Goal: Check status: Check status

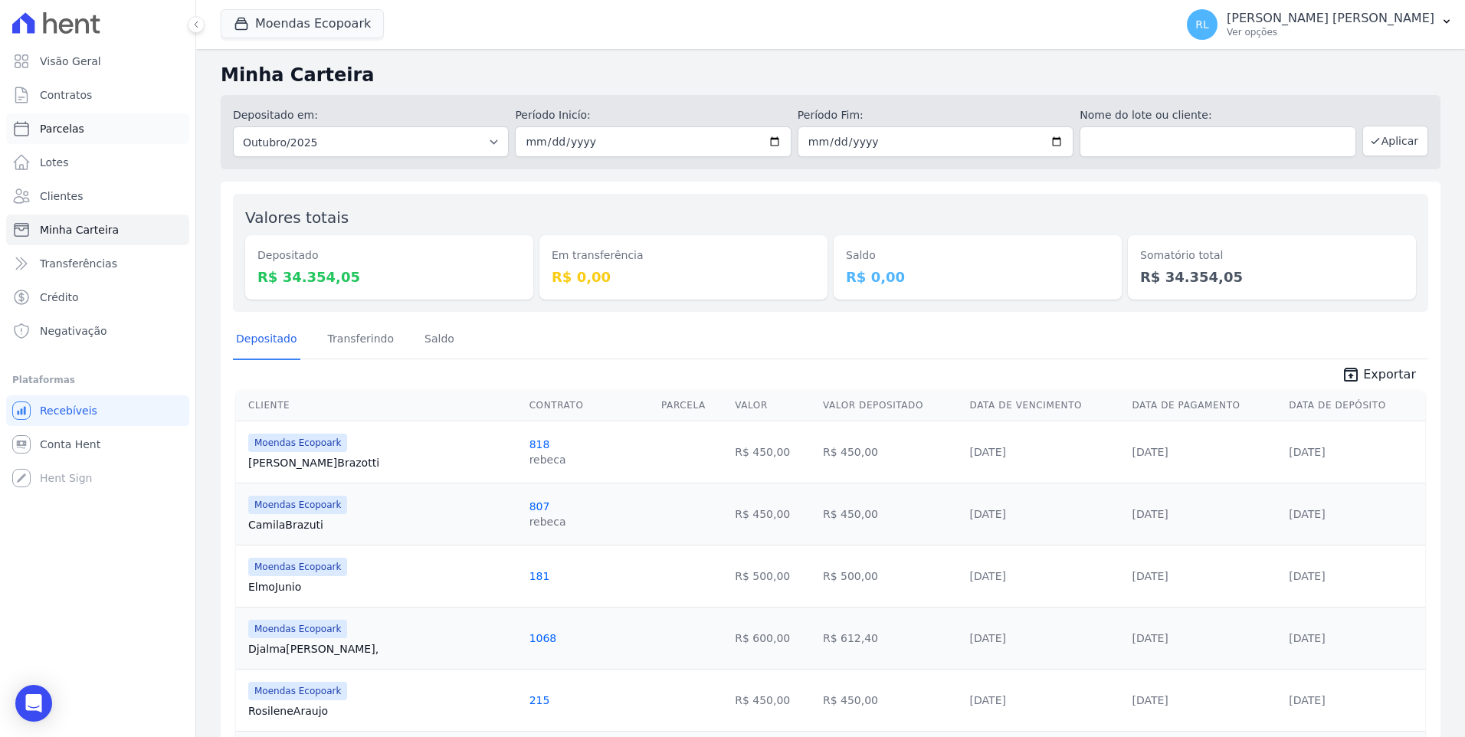
click at [102, 122] on link "Parcelas" at bounding box center [97, 128] width 183 height 31
select select
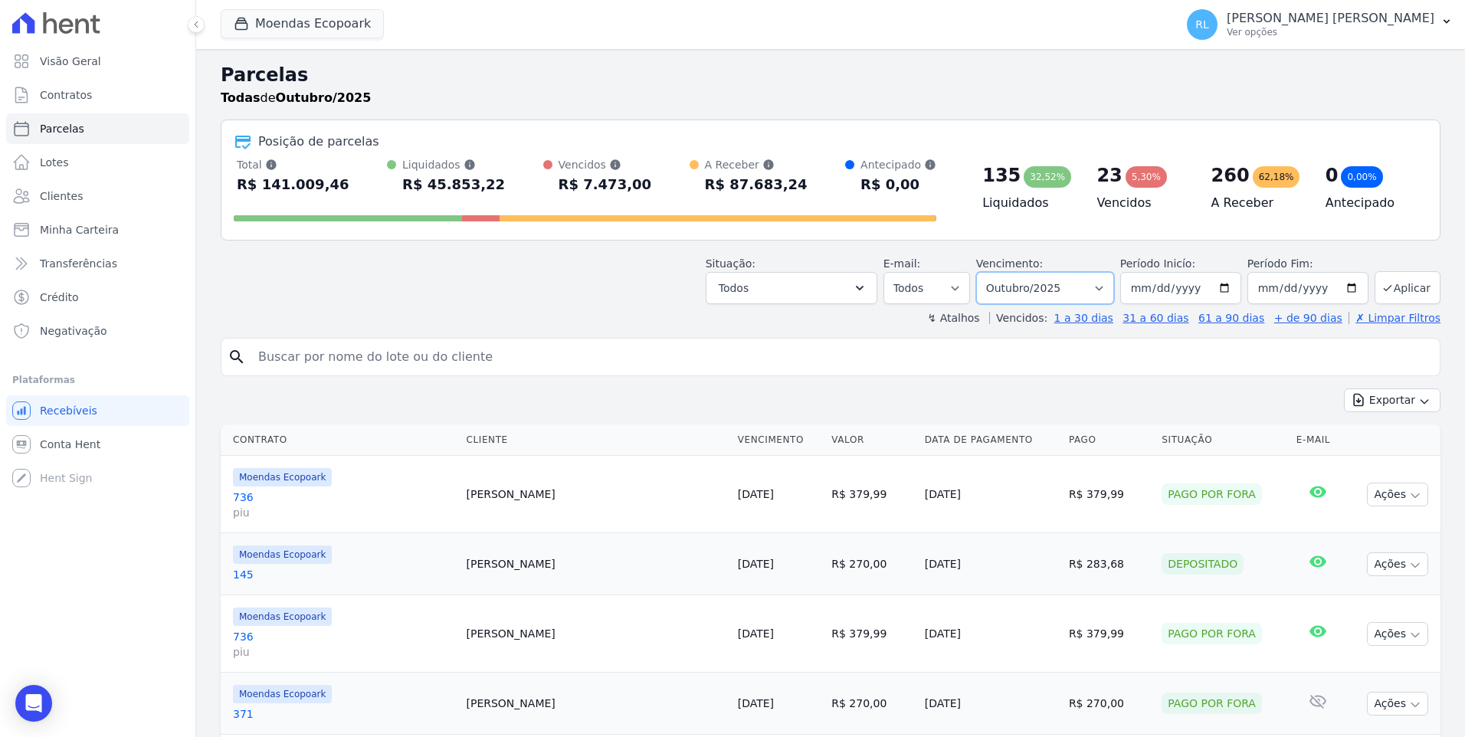
click at [1103, 296] on select "Filtrar por período ──────── Todos os meses Outubro/2022 Novembro/2022 Dezembro…" at bounding box center [1045, 288] width 138 height 32
select select "01/2025"
click at [989, 272] on select "Filtrar por período ──────── Todos os meses Outubro/2022 Novembro/2022 Dezembro…" at bounding box center [1045, 288] width 138 height 32
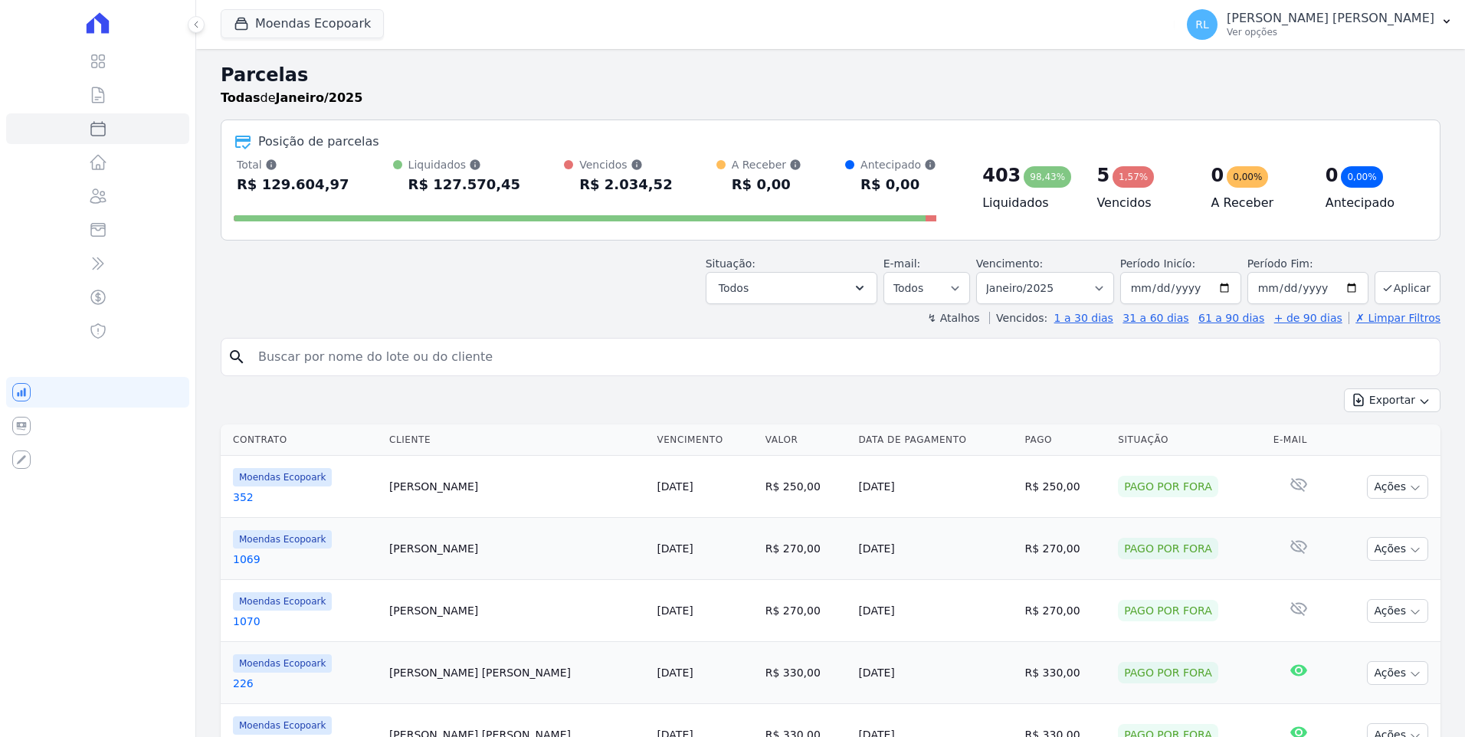
select select
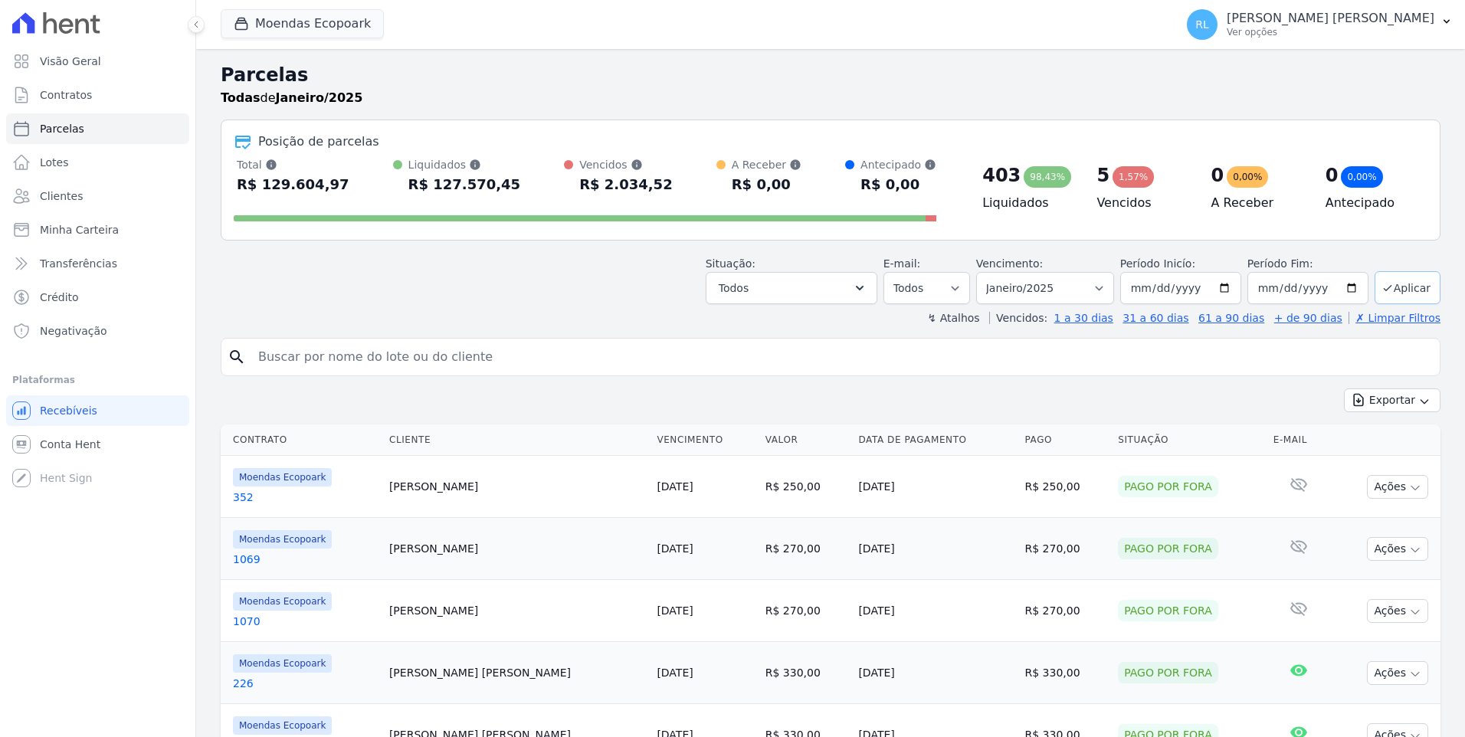
click at [1377, 280] on button "Aplicar" at bounding box center [1408, 287] width 66 height 33
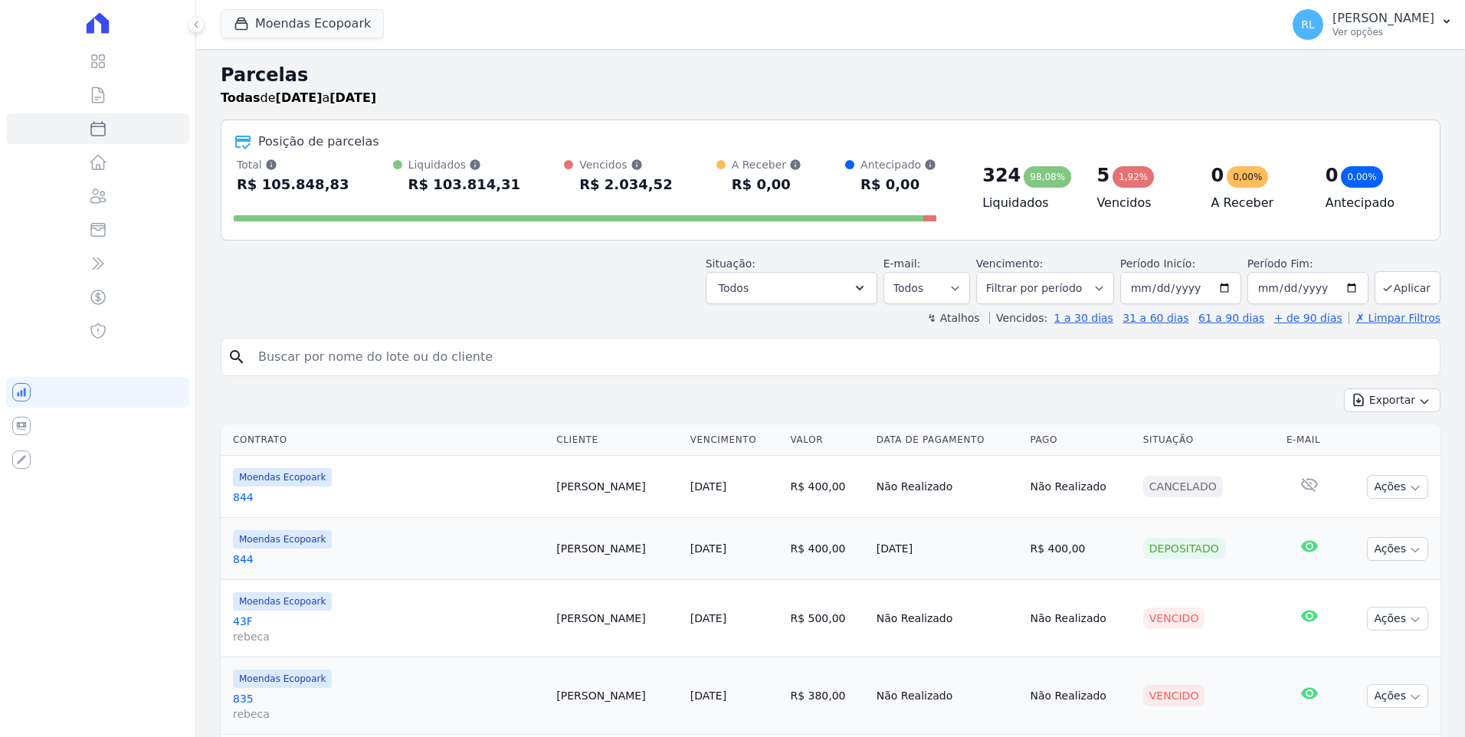
select select
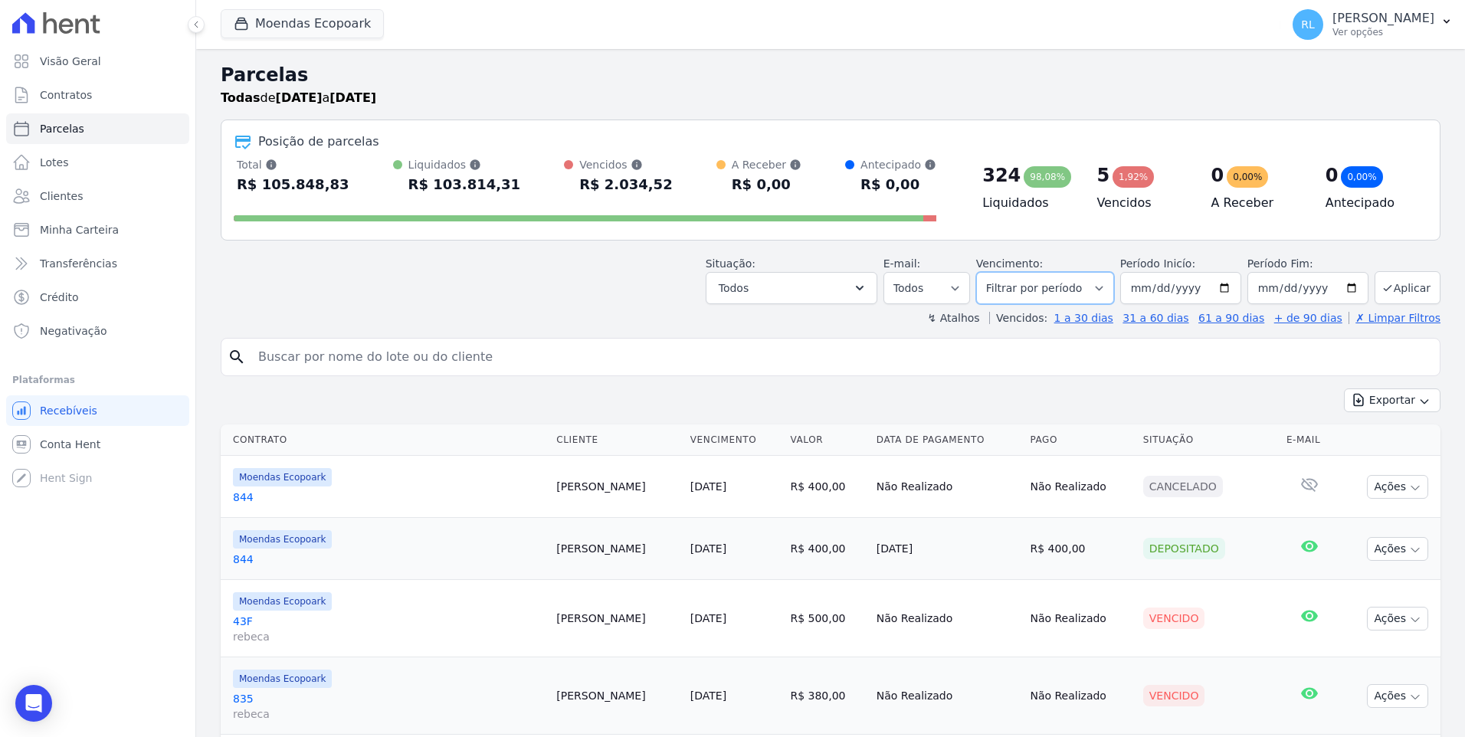
click at [1104, 290] on select "Filtrar por período ──────── Todos os meses Outubro/2022 Novembro/2022 Dezembro…" at bounding box center [1045, 288] width 138 height 32
select select "02/2025"
click at [989, 272] on select "[GEOGRAPHIC_DATA] por período ──────── Todos os meses Outubro/2022 Novembro/202…" at bounding box center [1045, 288] width 138 height 32
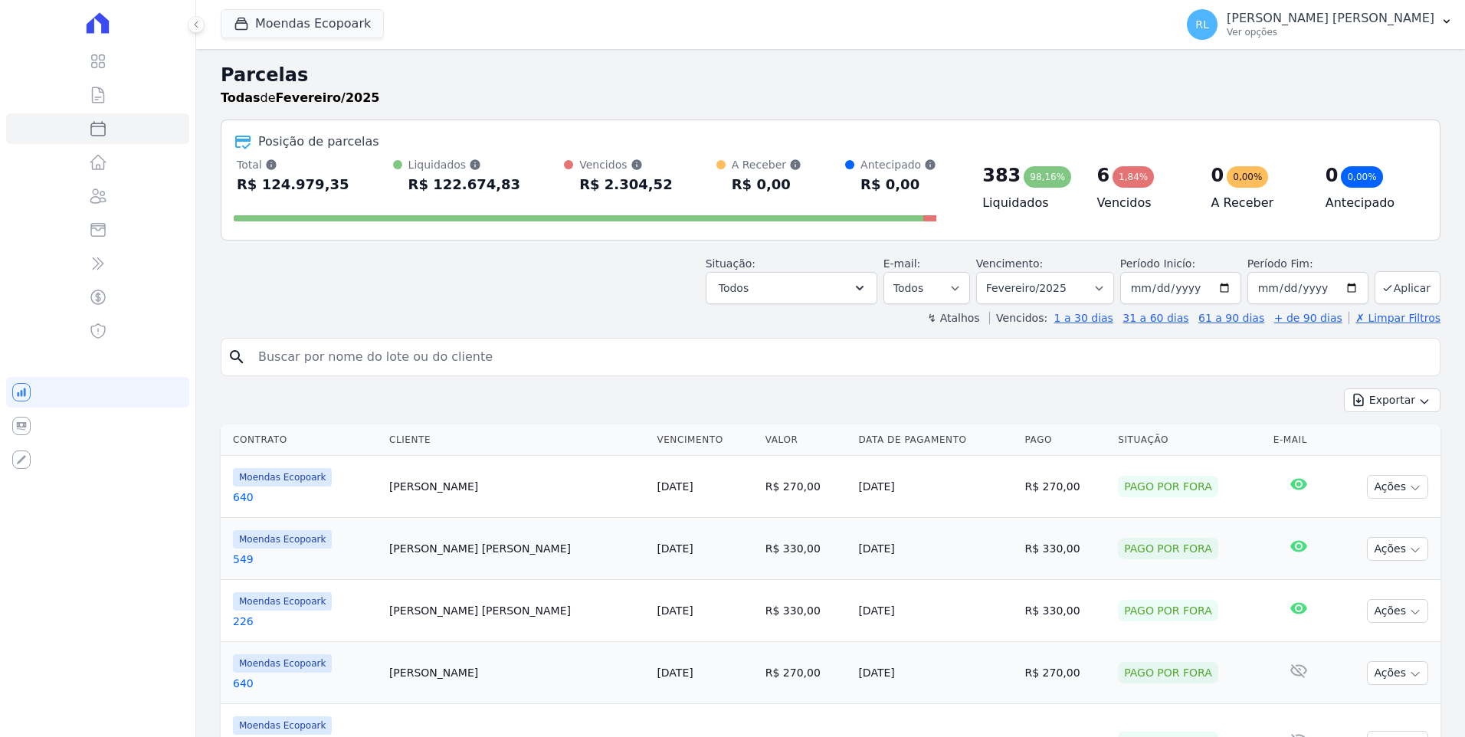
select select
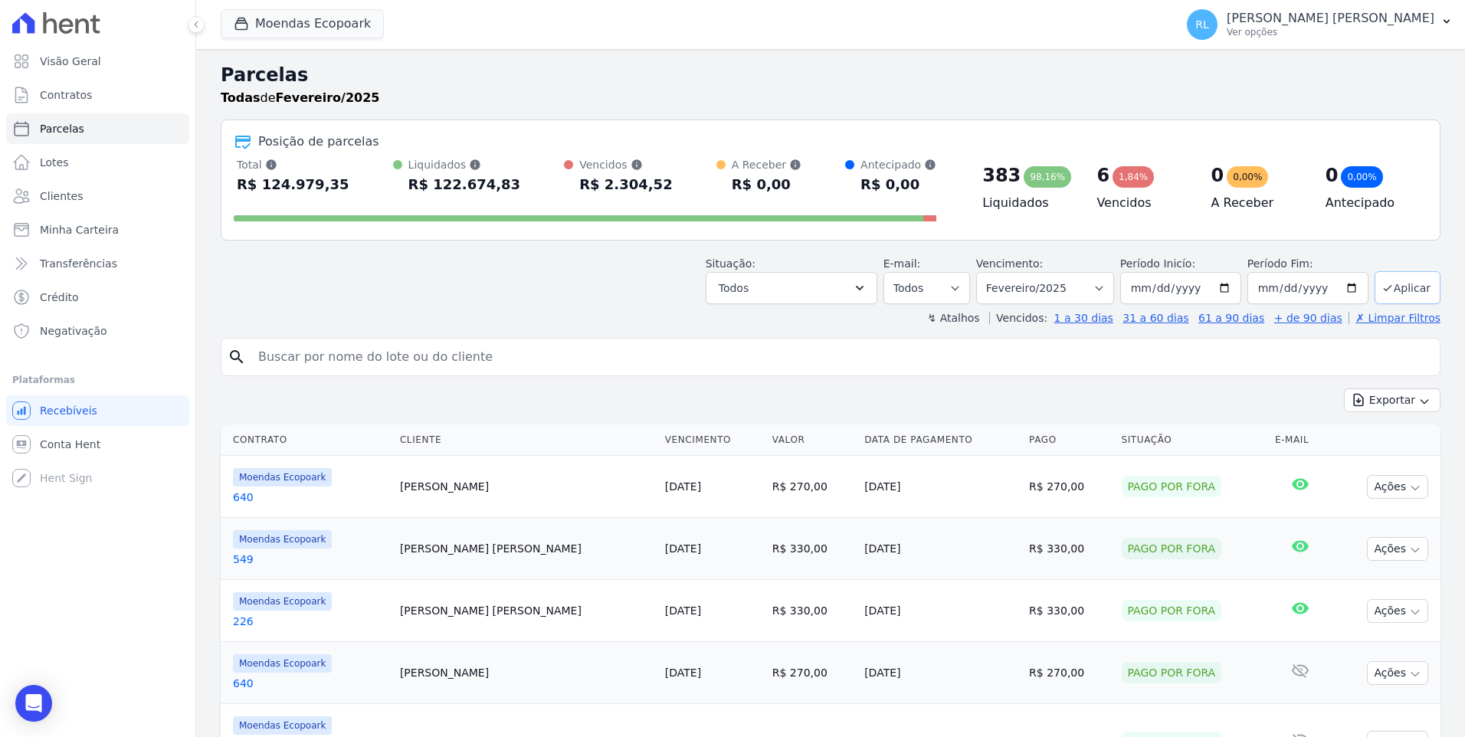
click at [1409, 292] on button "Aplicar" at bounding box center [1408, 287] width 66 height 33
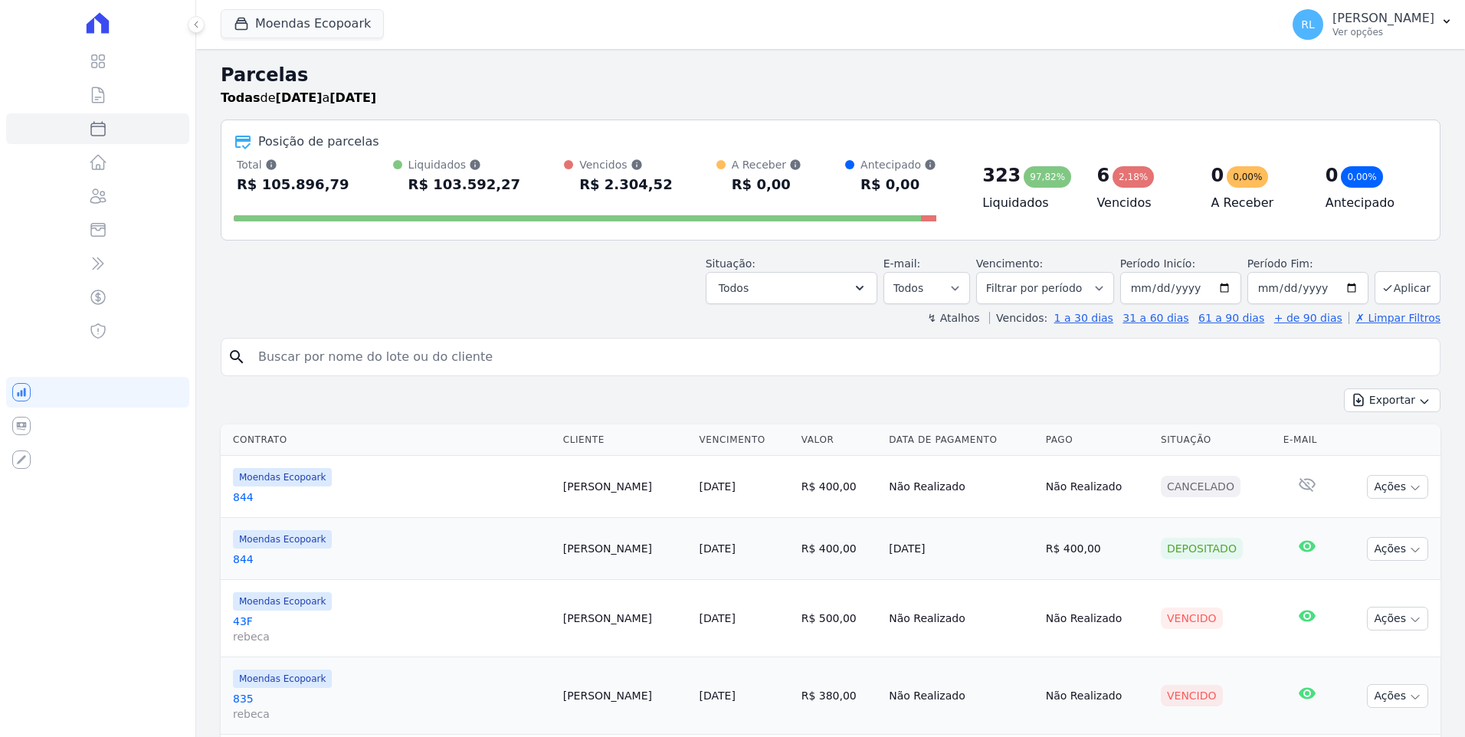
select select
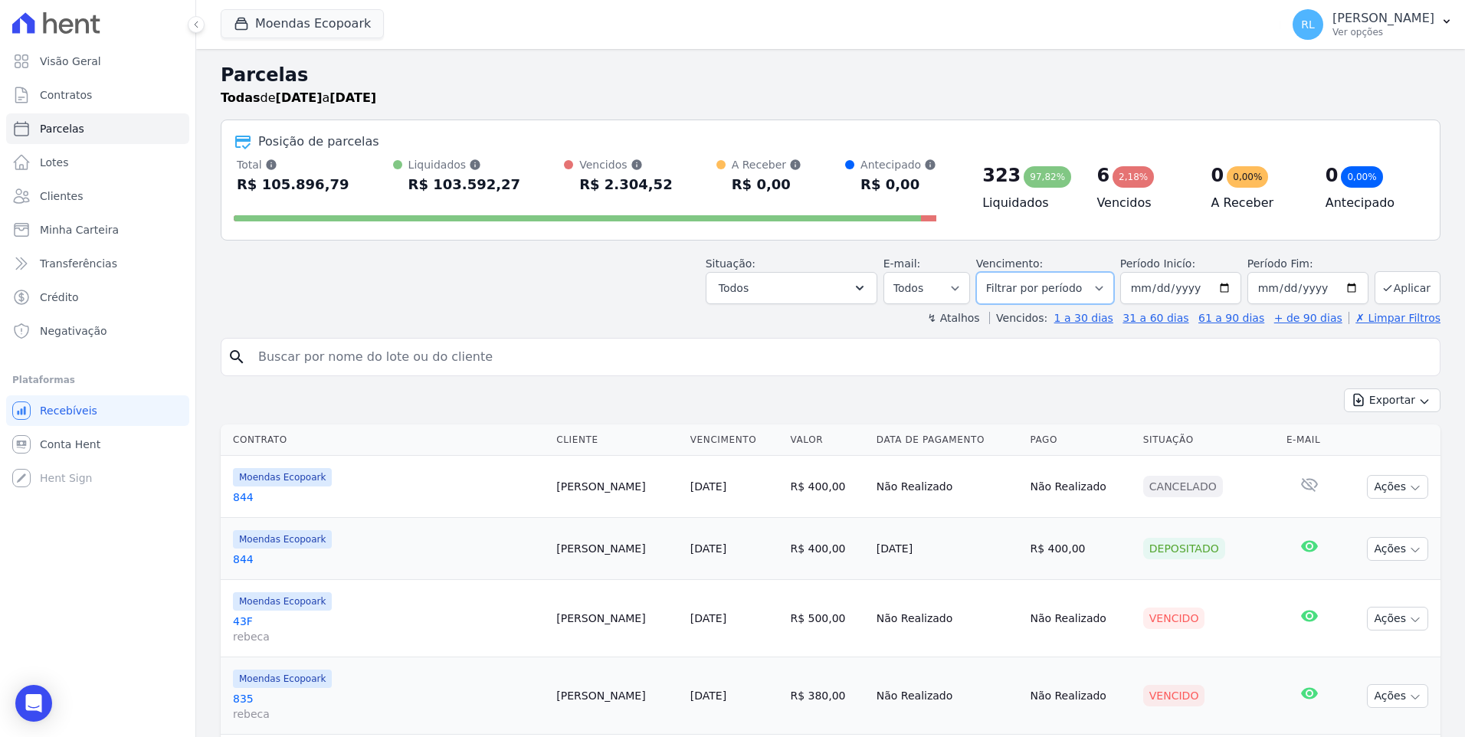
click at [1099, 287] on select "[GEOGRAPHIC_DATA] por período ──────── Todos os meses Outubro/2022 Novembro/202…" at bounding box center [1045, 288] width 138 height 32
select select "03/2025"
click at [989, 272] on select "Filtrar por período ──────── Todos os meses Outubro/2022 Novembro/2022 Dezembro…" at bounding box center [1045, 288] width 138 height 32
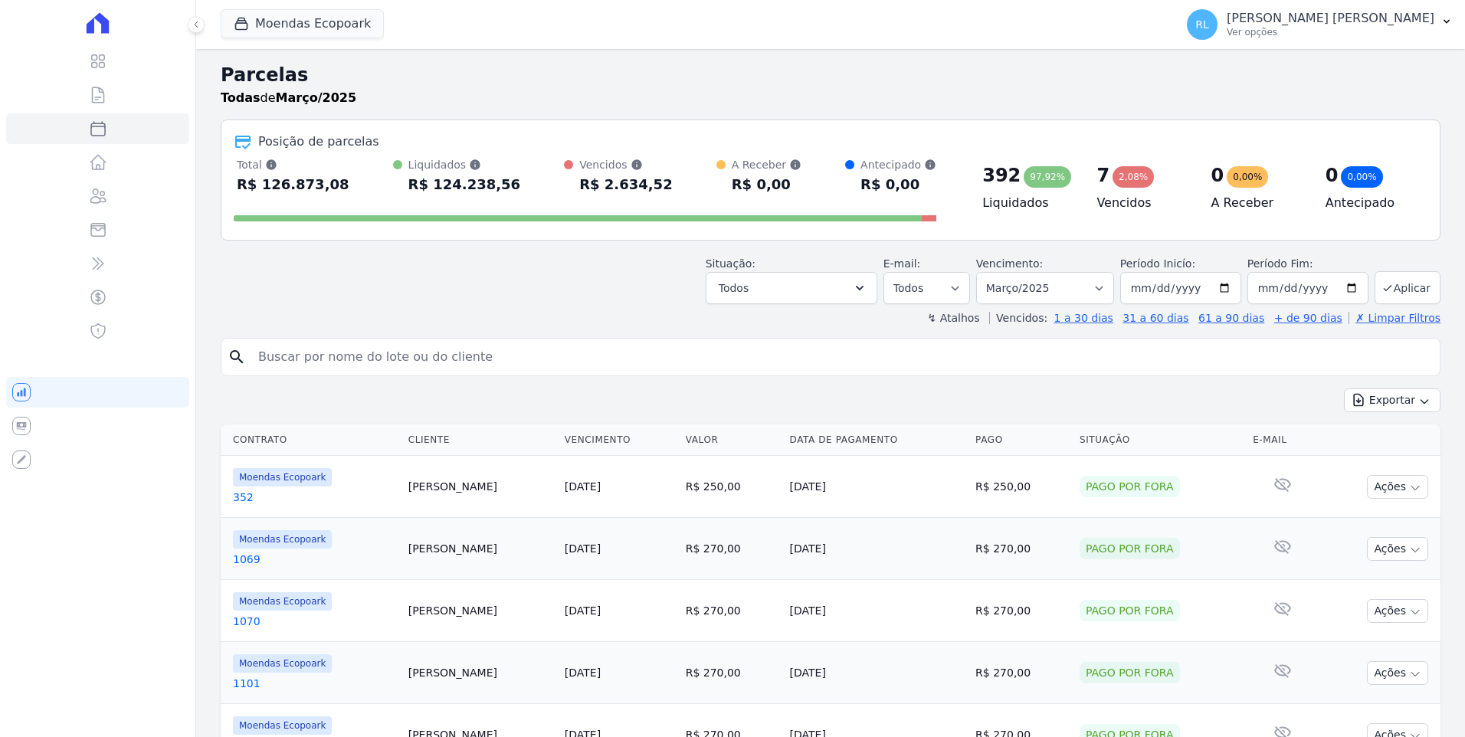
select select
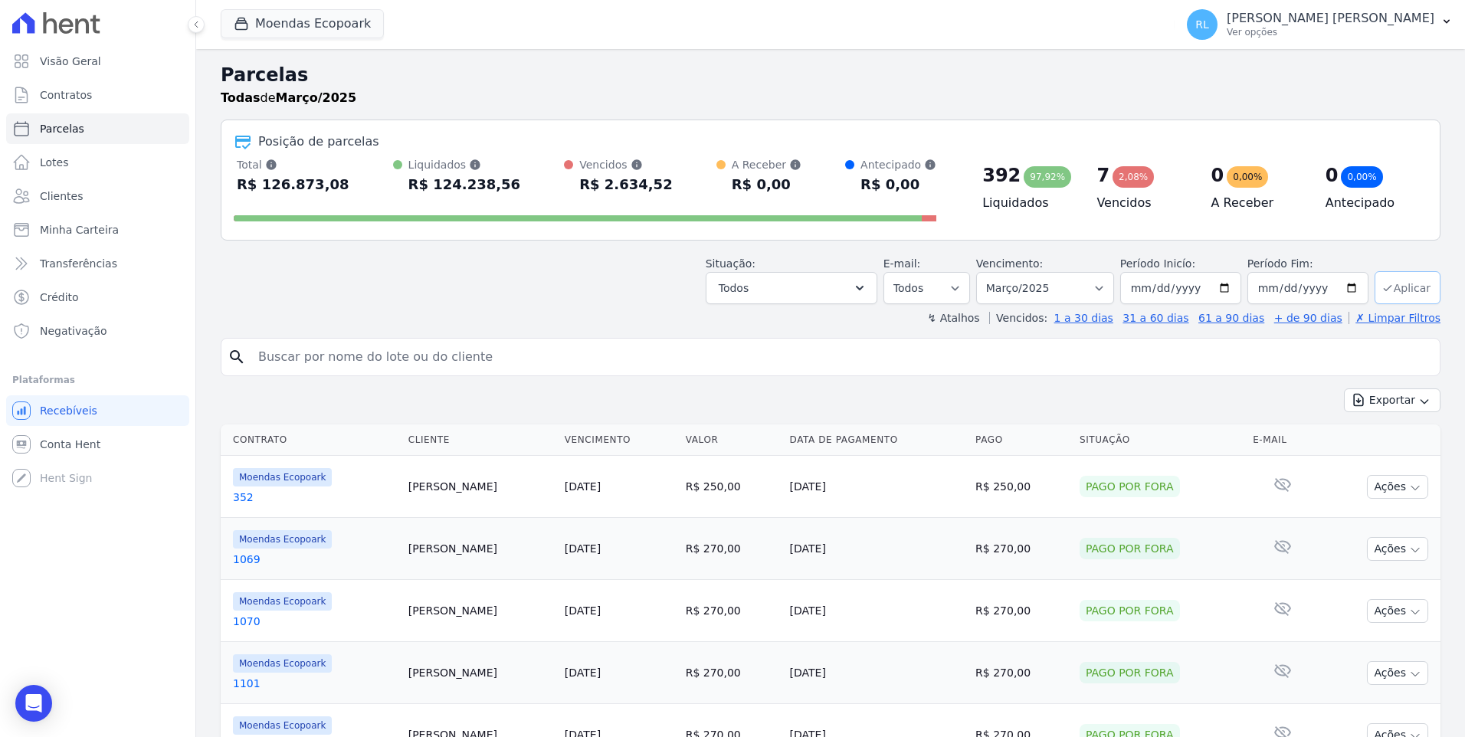
click at [1404, 291] on button "Aplicar" at bounding box center [1408, 287] width 66 height 33
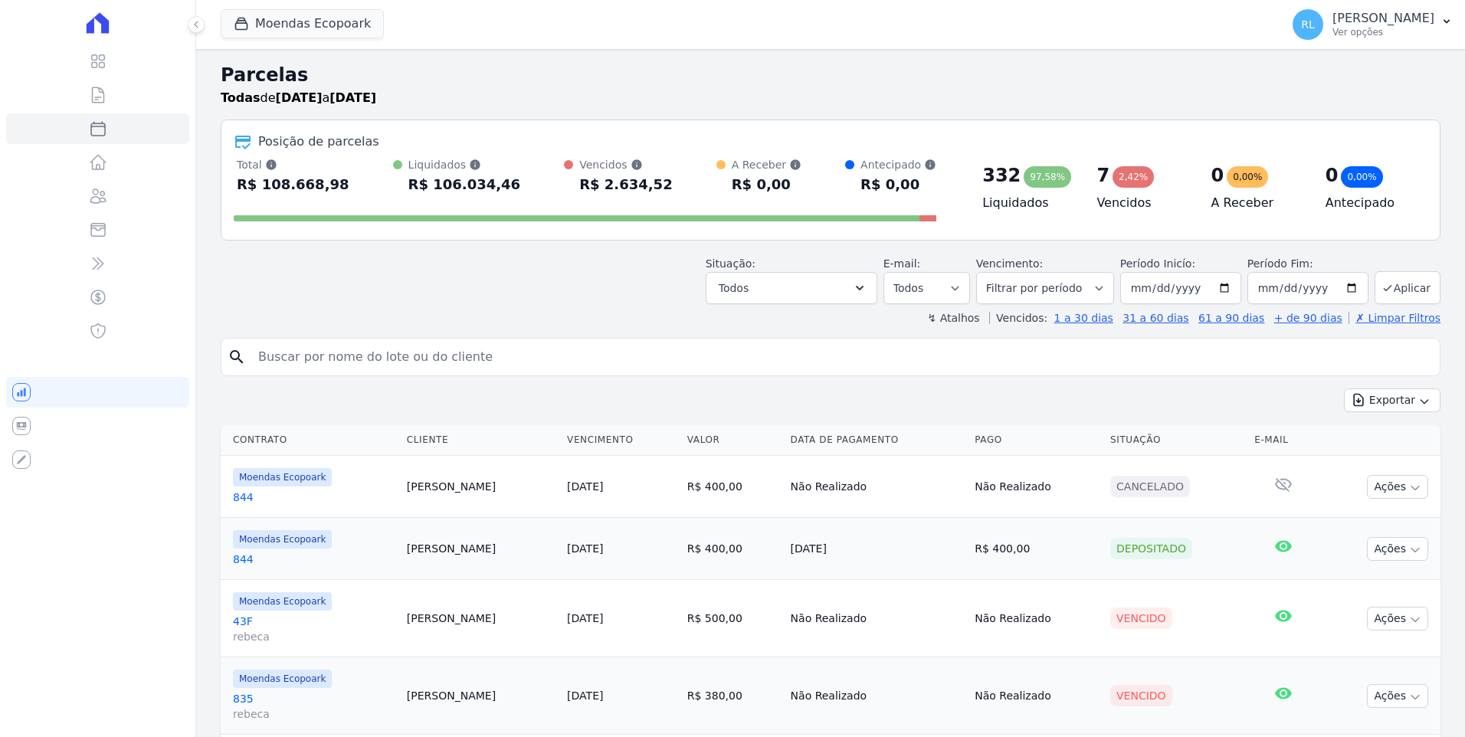
select select
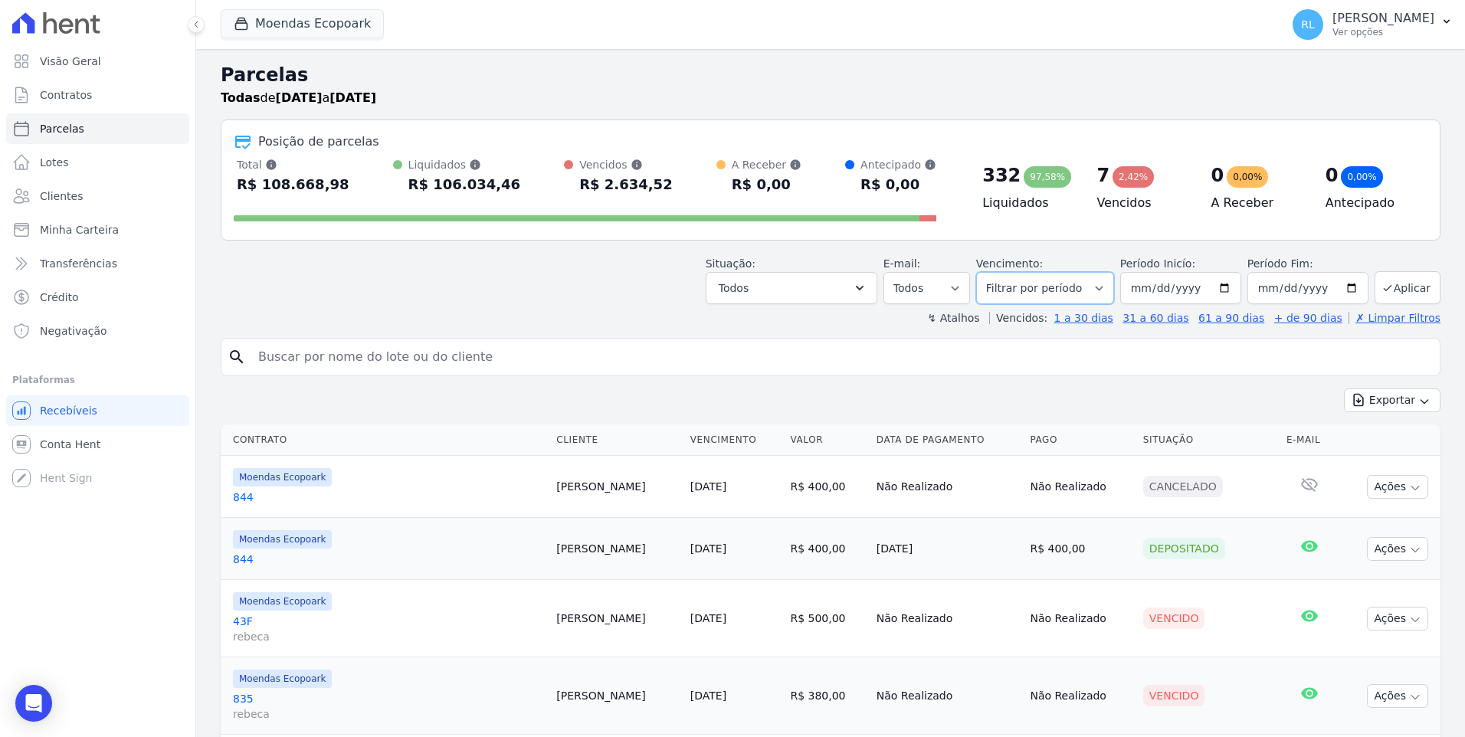
click at [1102, 291] on select "[GEOGRAPHIC_DATA] por período ──────── Todos os meses Outubro/2022 Novembro/202…" at bounding box center [1045, 288] width 138 height 32
select select "04/2025"
click at [989, 272] on select "Filtrar por período ──────── Todos os meses Outubro/2022 Novembro/2022 Dezembro…" at bounding box center [1045, 288] width 138 height 32
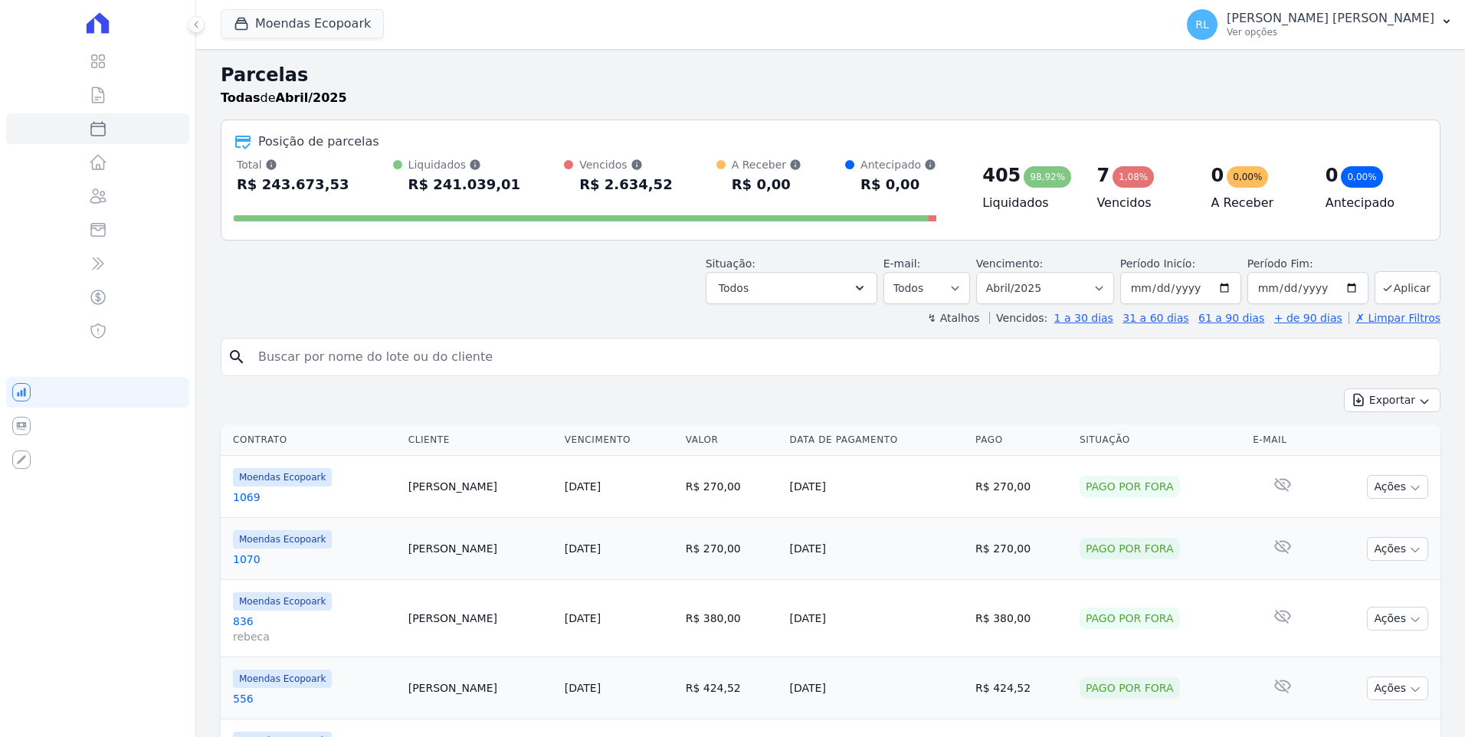
select select
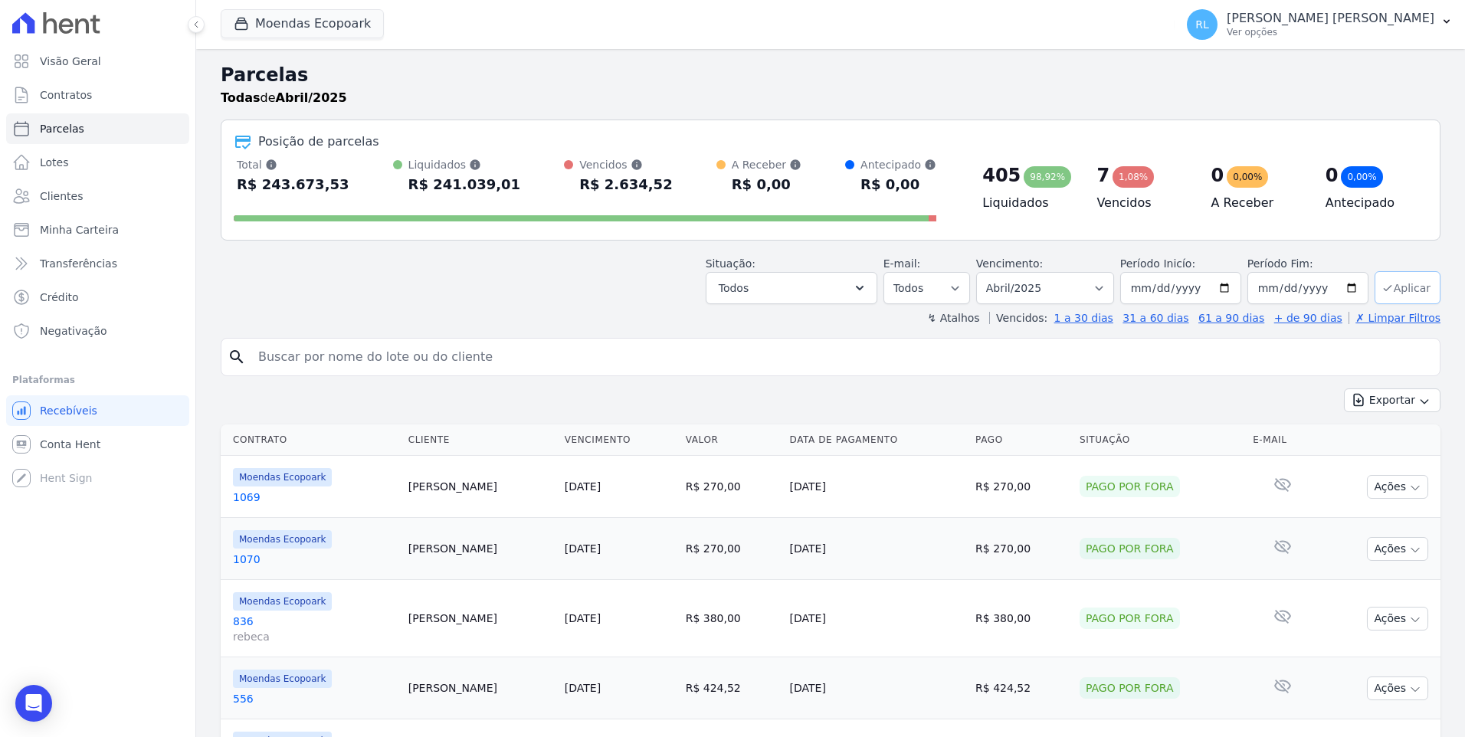
click at [1414, 279] on button "Aplicar" at bounding box center [1408, 287] width 66 height 33
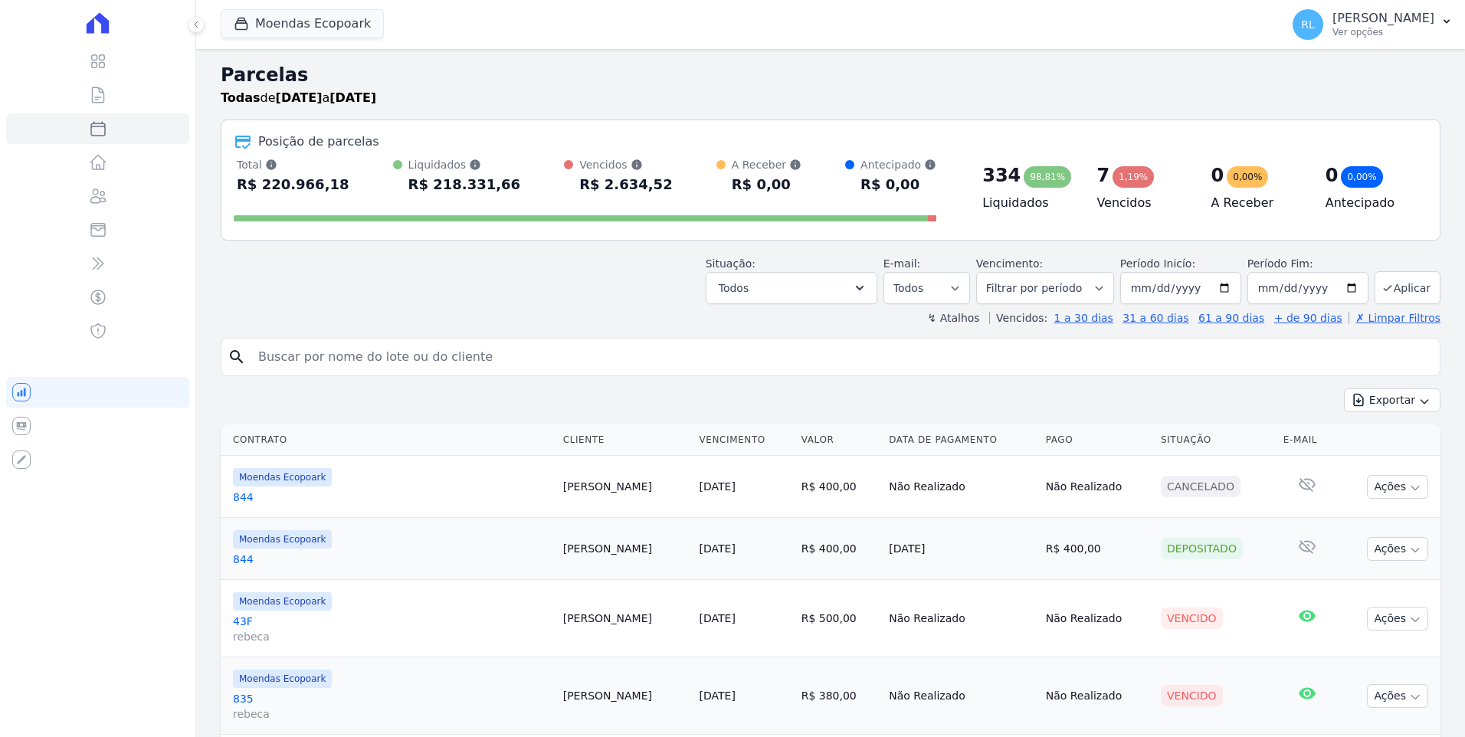
select select
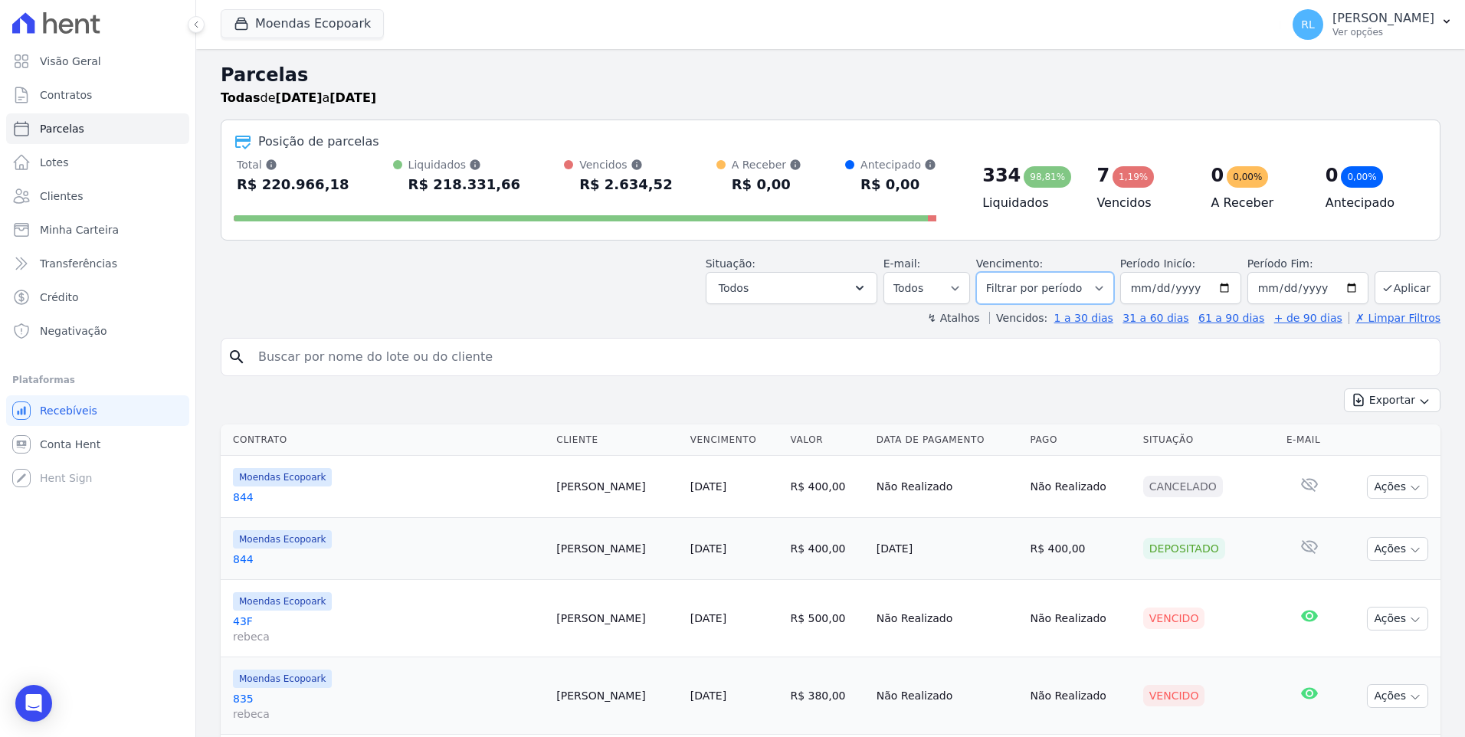
click at [1054, 277] on select "Filtrar por período ──────── Todos os meses Outubro/2022 Novembro/2022 Dezembro…" at bounding box center [1045, 288] width 138 height 32
select select "05/2025"
click at [989, 272] on select "[GEOGRAPHIC_DATA] por período ──────── Todos os meses Outubro/2022 Novembro/202…" at bounding box center [1045, 288] width 138 height 32
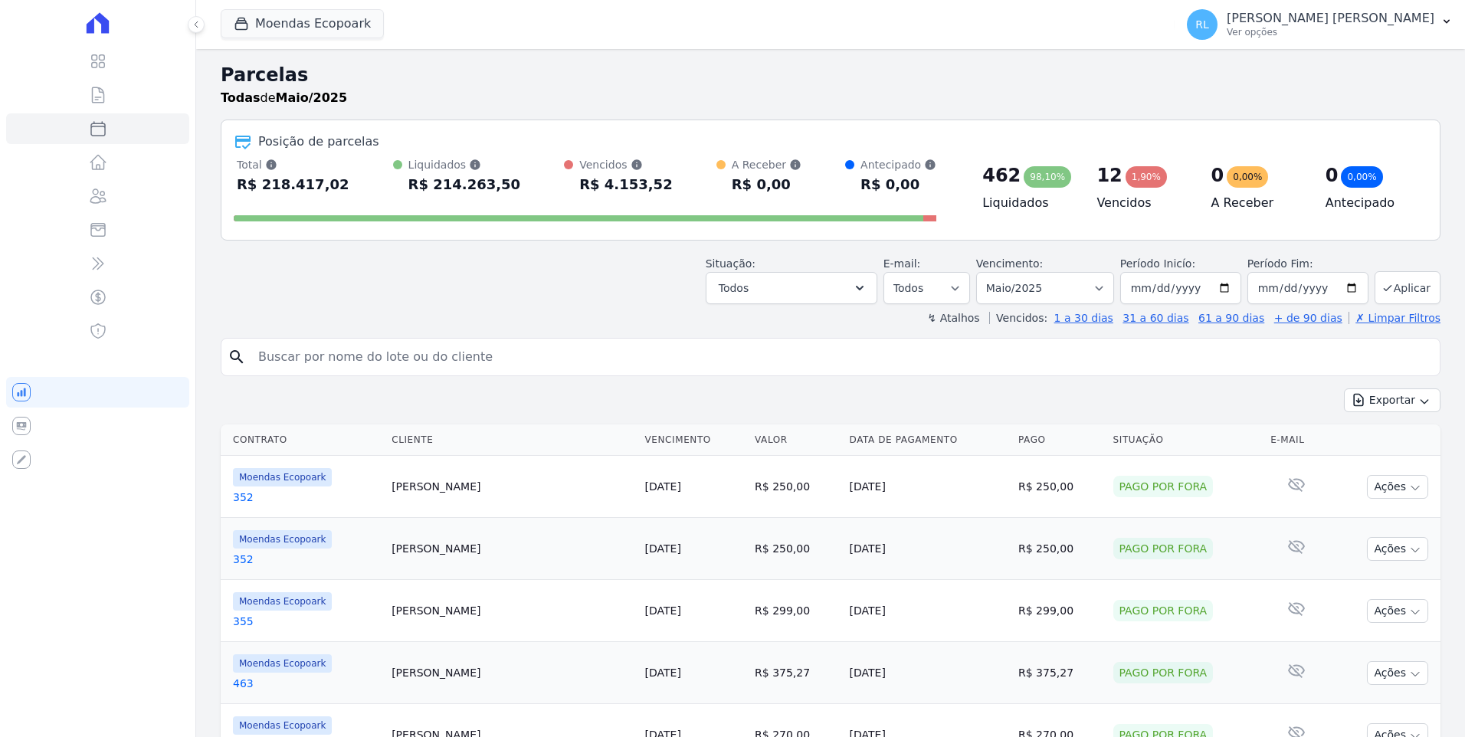
select select
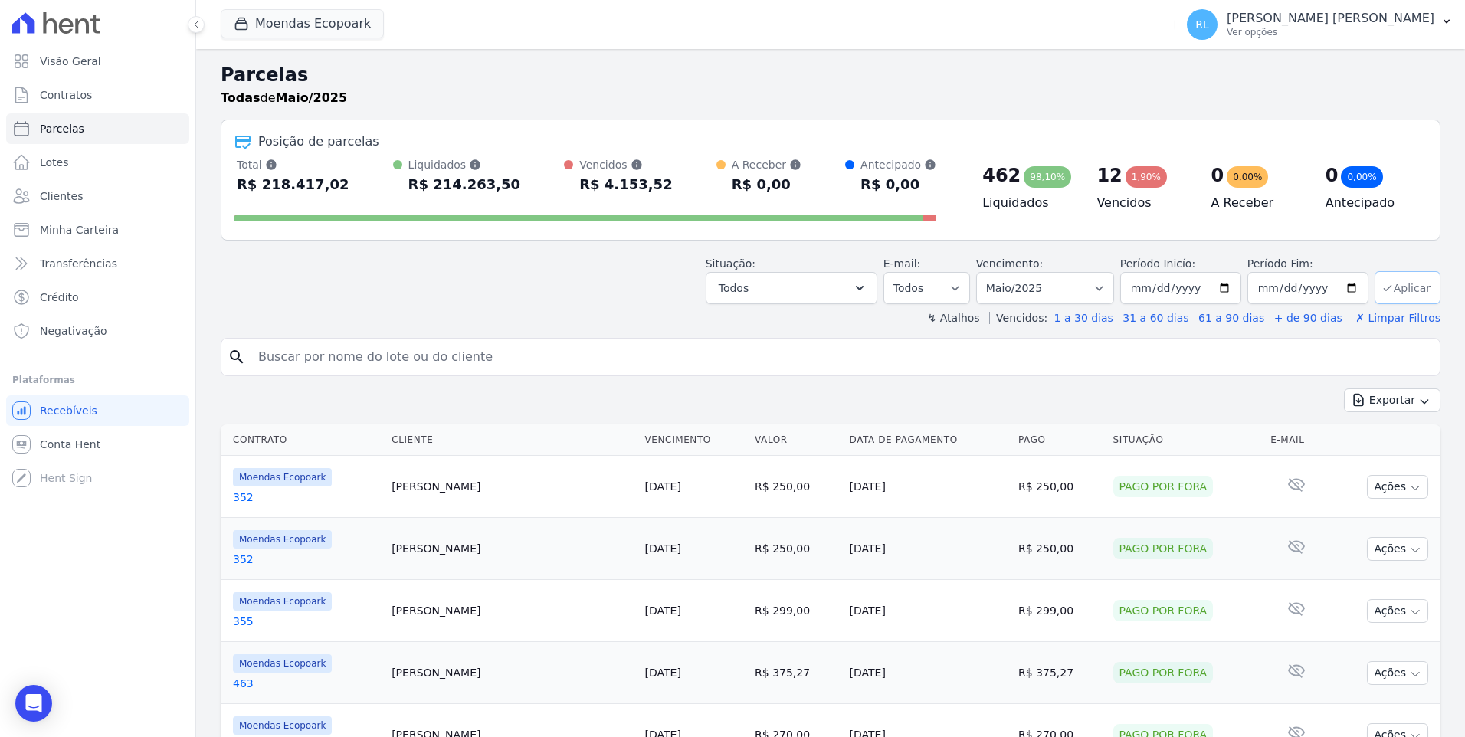
click at [1415, 285] on button "Aplicar" at bounding box center [1408, 287] width 66 height 33
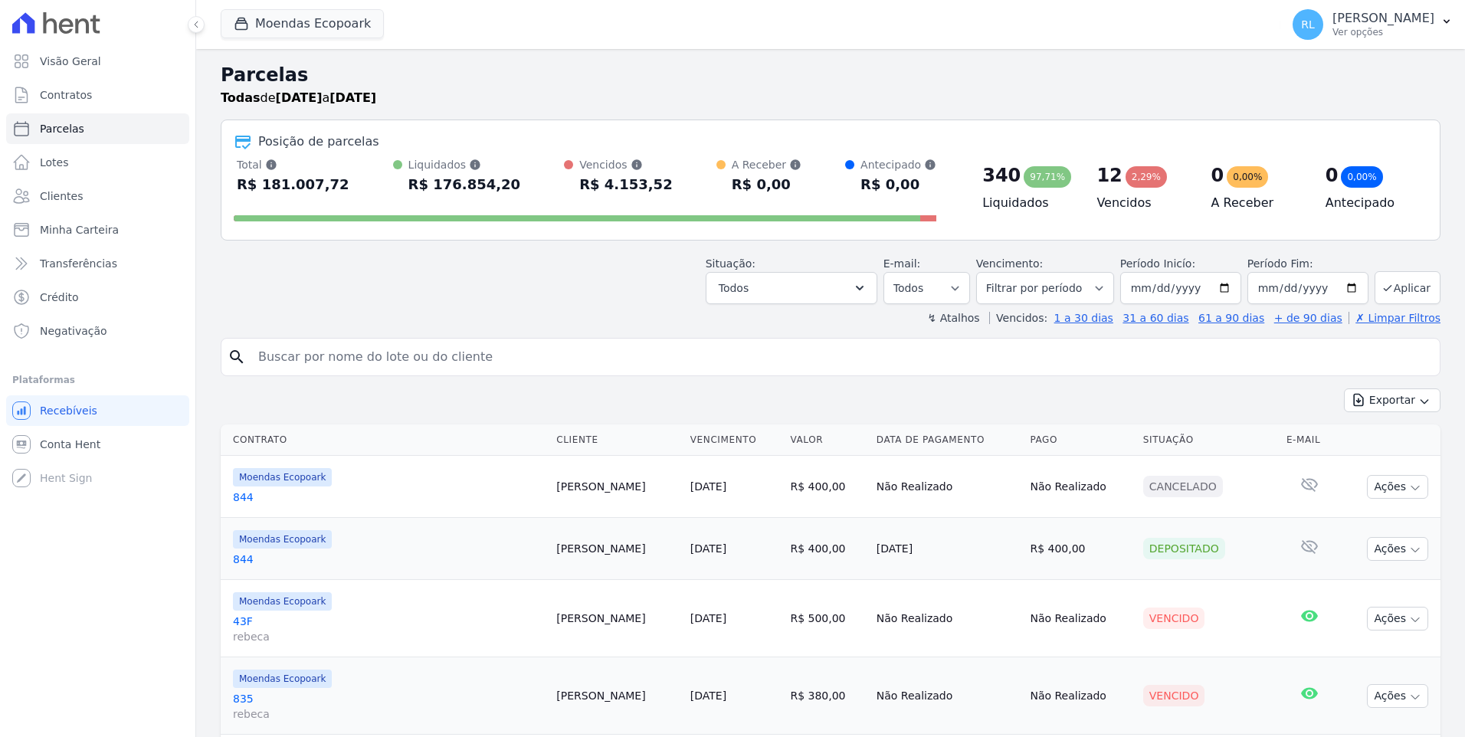
select select
click at [1104, 295] on select "Filtrar por período ──────── Todos os meses Outubro/2022 Novembro/2022 Dezembro…" at bounding box center [1045, 288] width 138 height 32
select select "06/2025"
click at [989, 272] on select "[GEOGRAPHIC_DATA] por período ──────── Todos os meses Outubro/2022 Novembro/202…" at bounding box center [1045, 288] width 138 height 32
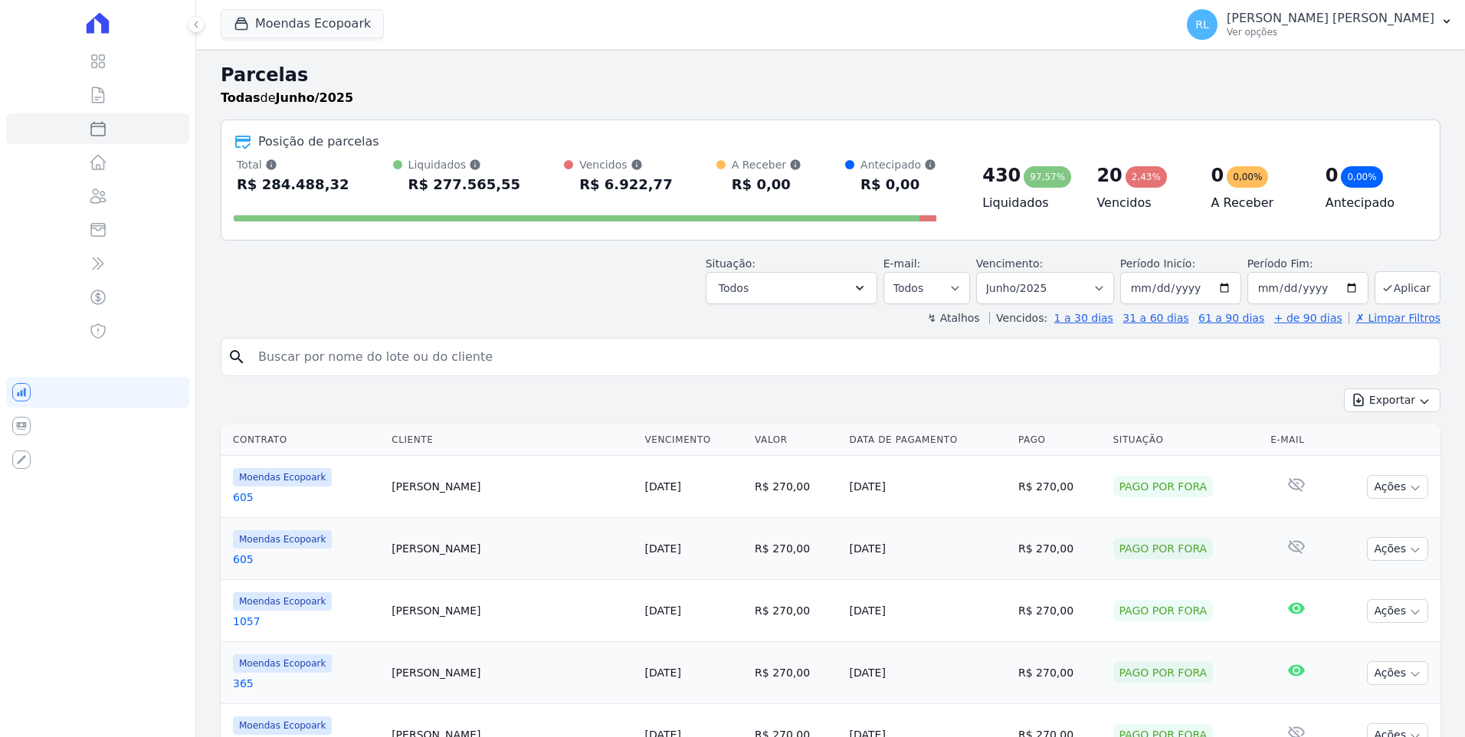
select select
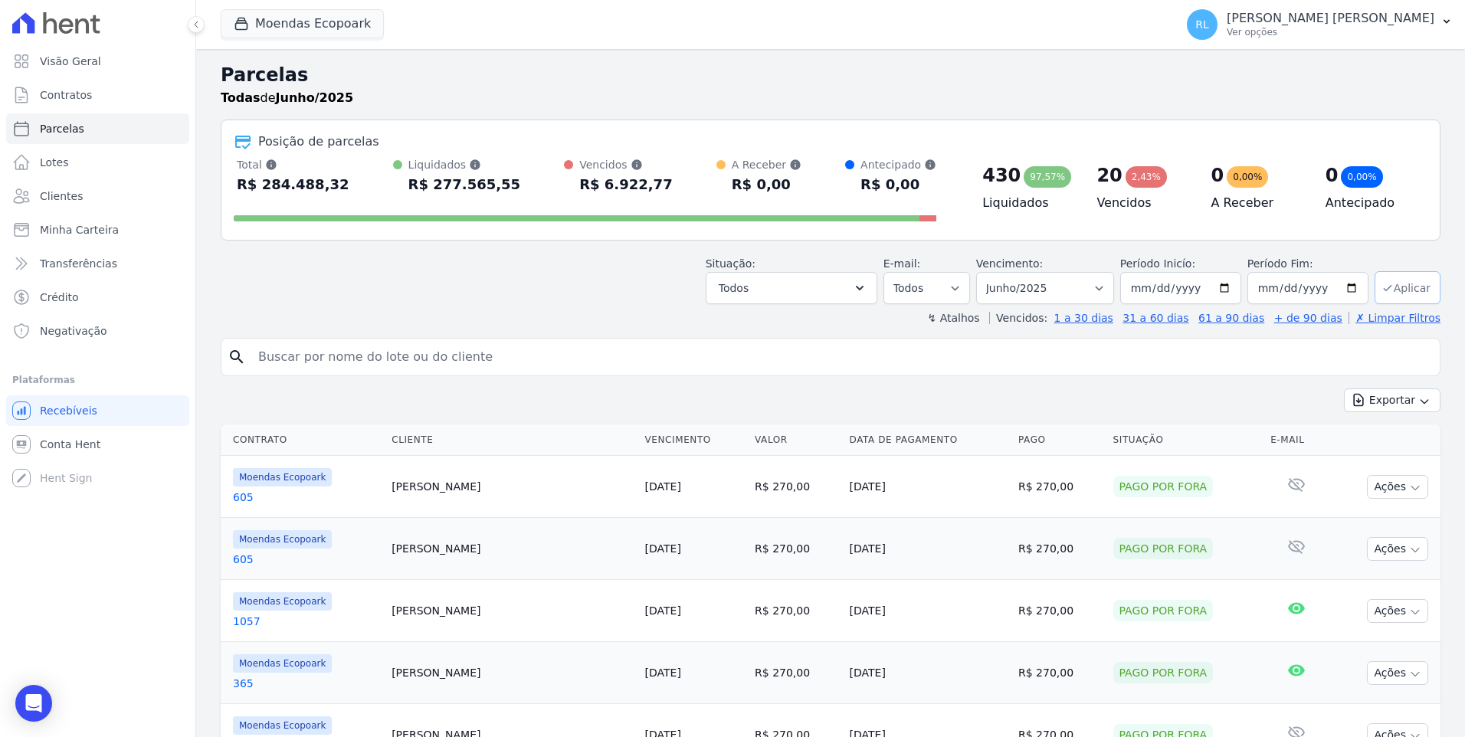
click at [1418, 290] on button "Aplicar" at bounding box center [1408, 287] width 66 height 33
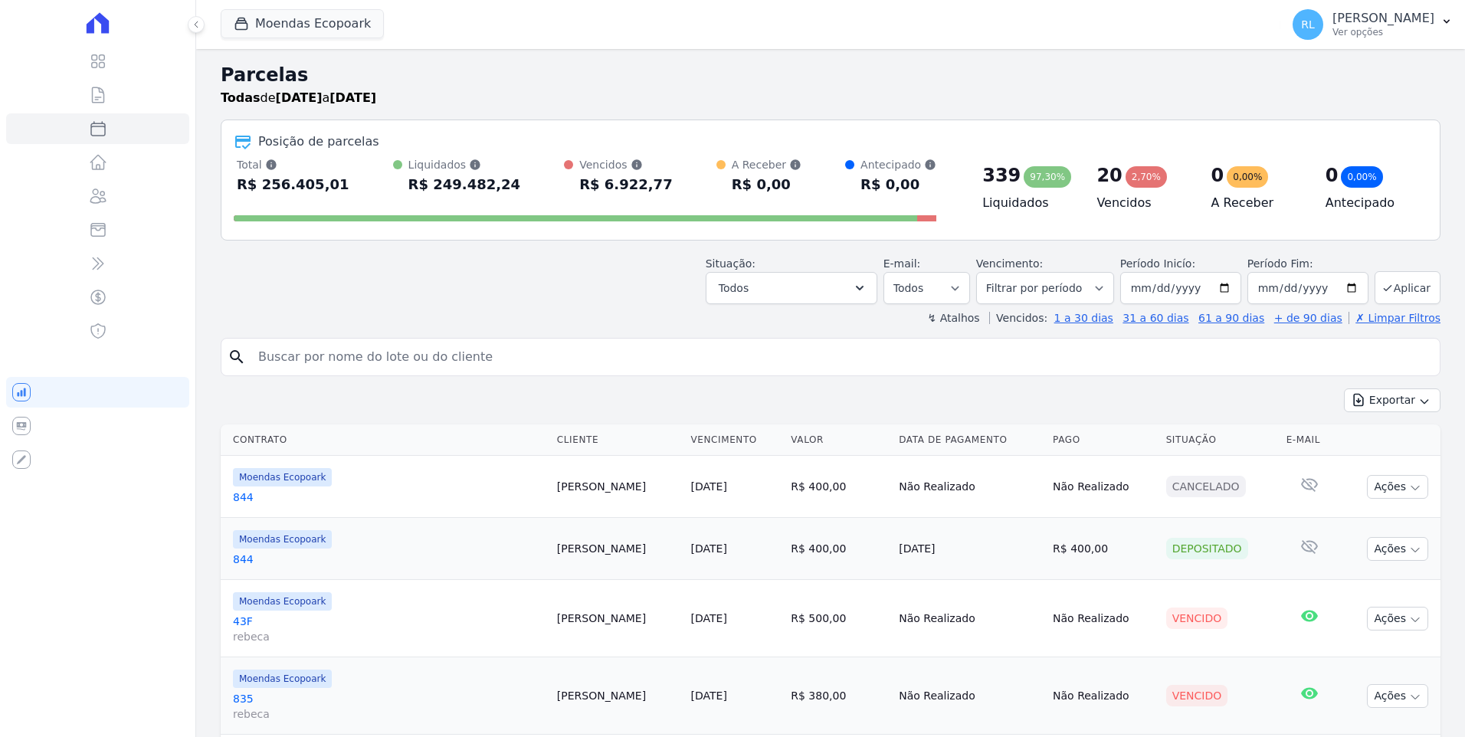
select select
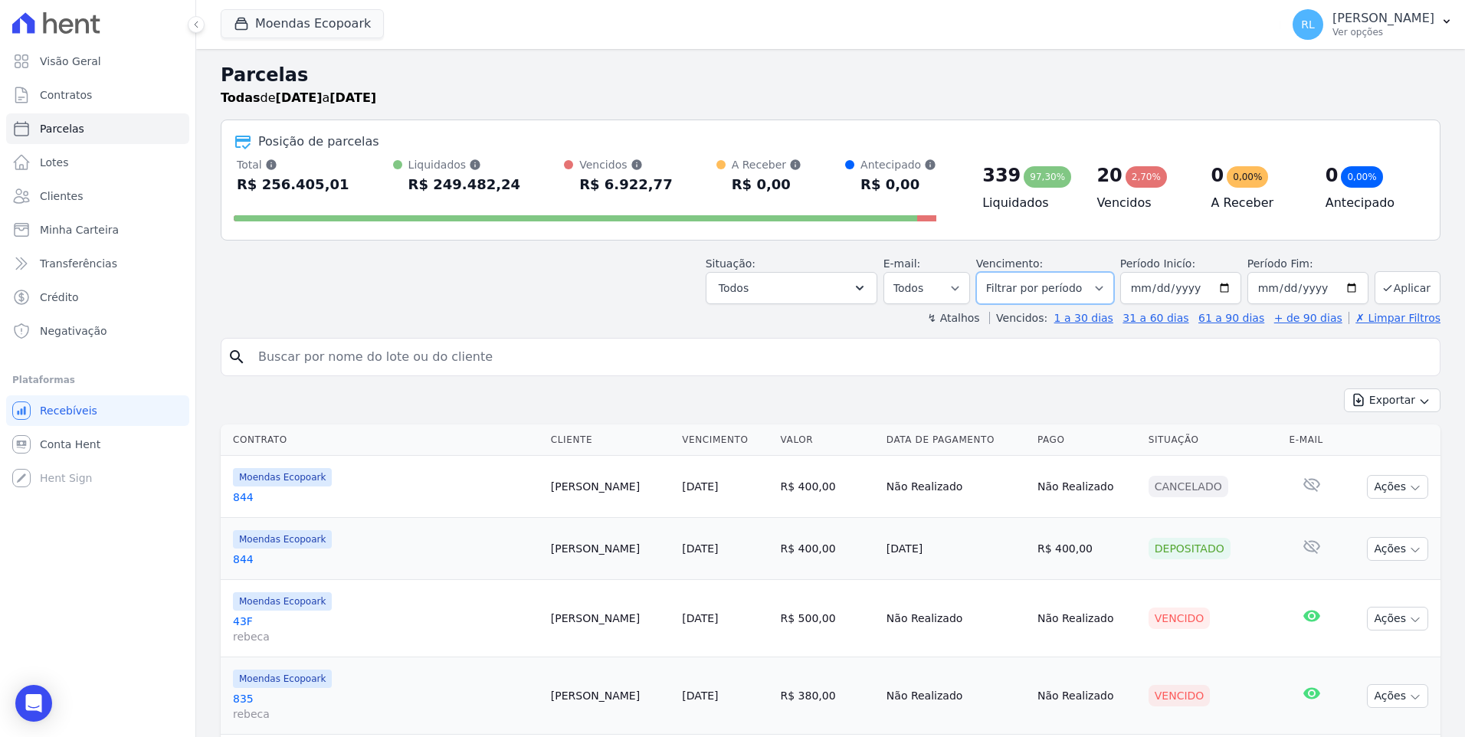
click at [1104, 282] on select "[GEOGRAPHIC_DATA] por período ──────── Todos os meses Outubro/2022 Novembro/202…" at bounding box center [1045, 288] width 138 height 32
select select "07/2025"
click at [989, 272] on select "[GEOGRAPHIC_DATA] por período ──────── Todos os meses Outubro/2022 Novembro/202…" at bounding box center [1045, 288] width 138 height 32
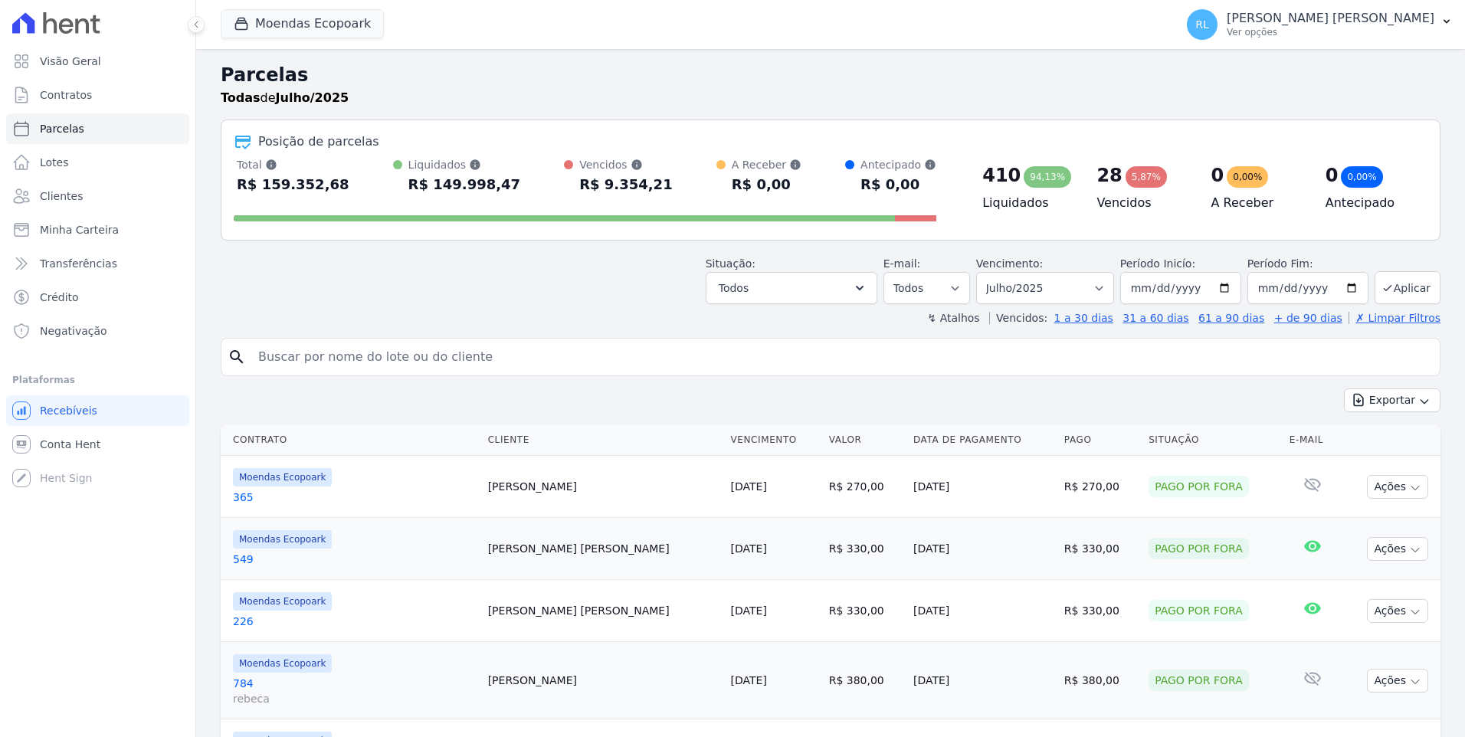
select select
click at [1415, 288] on button "Aplicar" at bounding box center [1408, 287] width 66 height 33
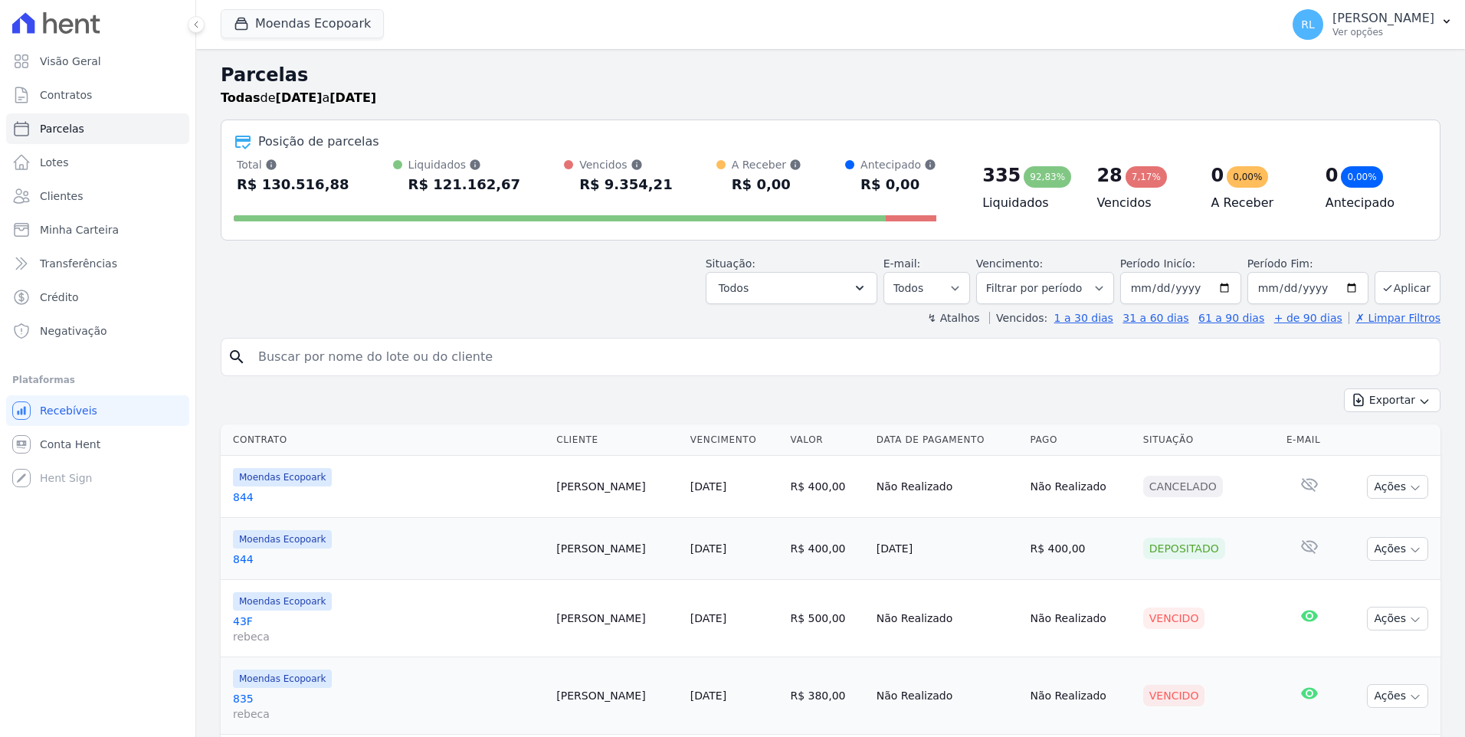
select select
click at [1106, 295] on select "[GEOGRAPHIC_DATA] por período ──────── Todos os meses Outubro/2022 Novembro/202…" at bounding box center [1045, 288] width 138 height 32
select select "08/2025"
click at [989, 272] on select "Filtrar por período ──────── Todos os meses Outubro/2022 Novembro/2022 Dezembro…" at bounding box center [1045, 288] width 138 height 32
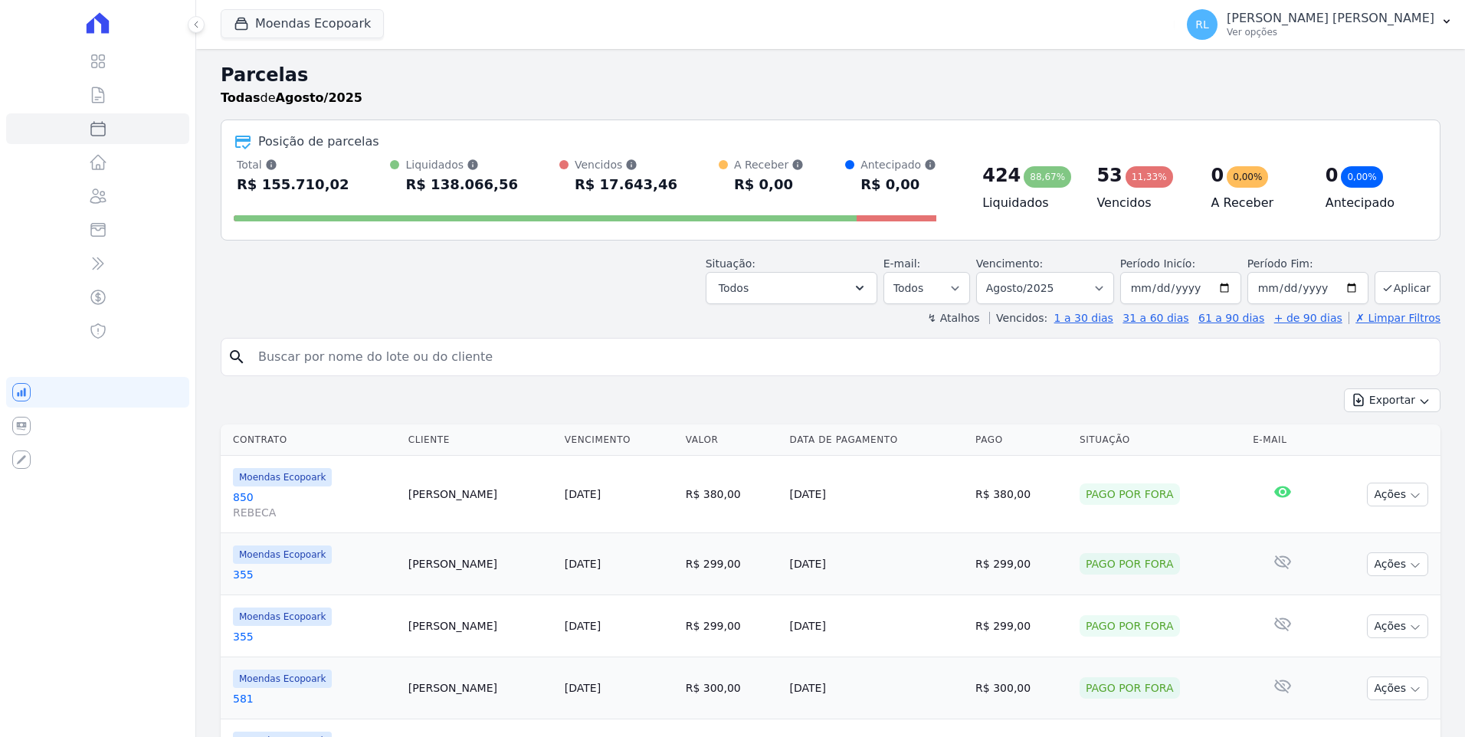
select select
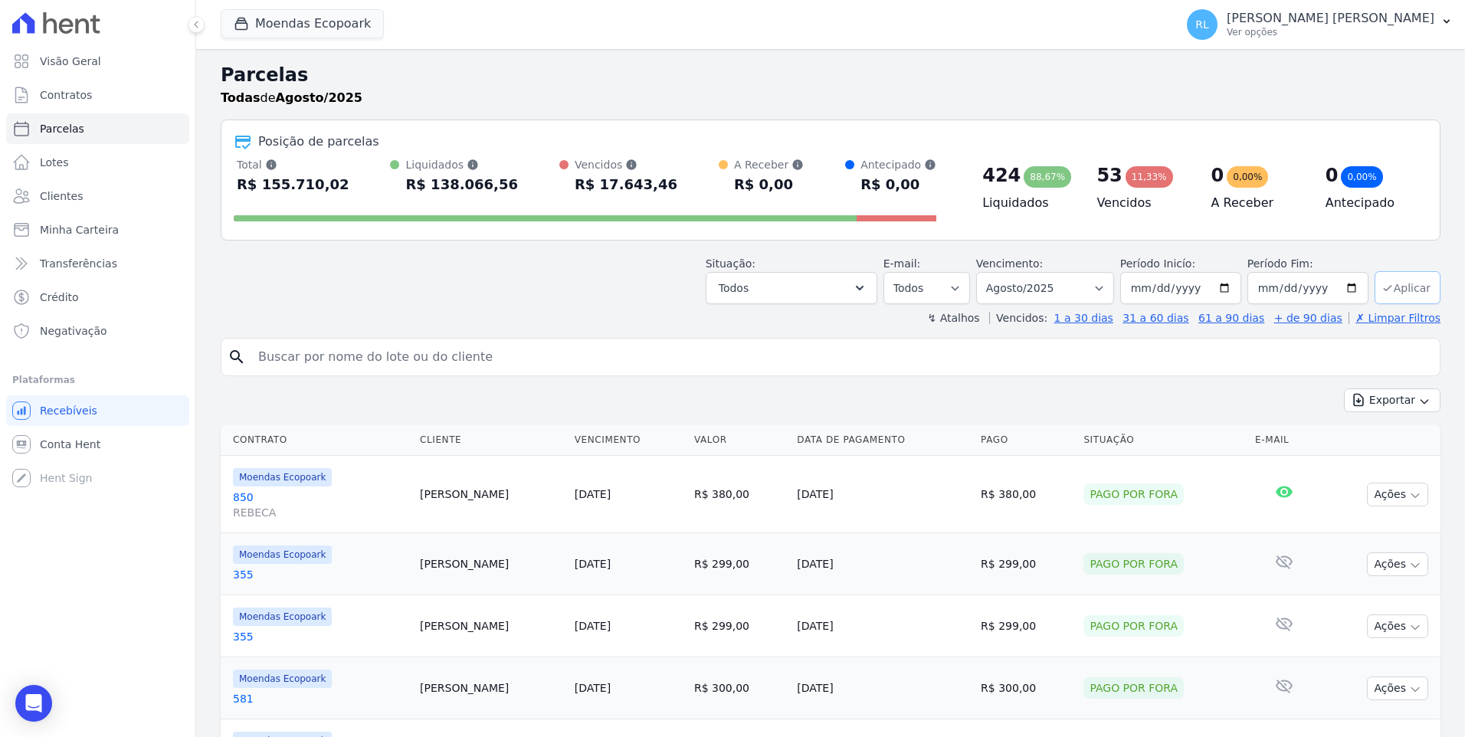
click at [1412, 288] on button "Aplicar" at bounding box center [1408, 287] width 66 height 33
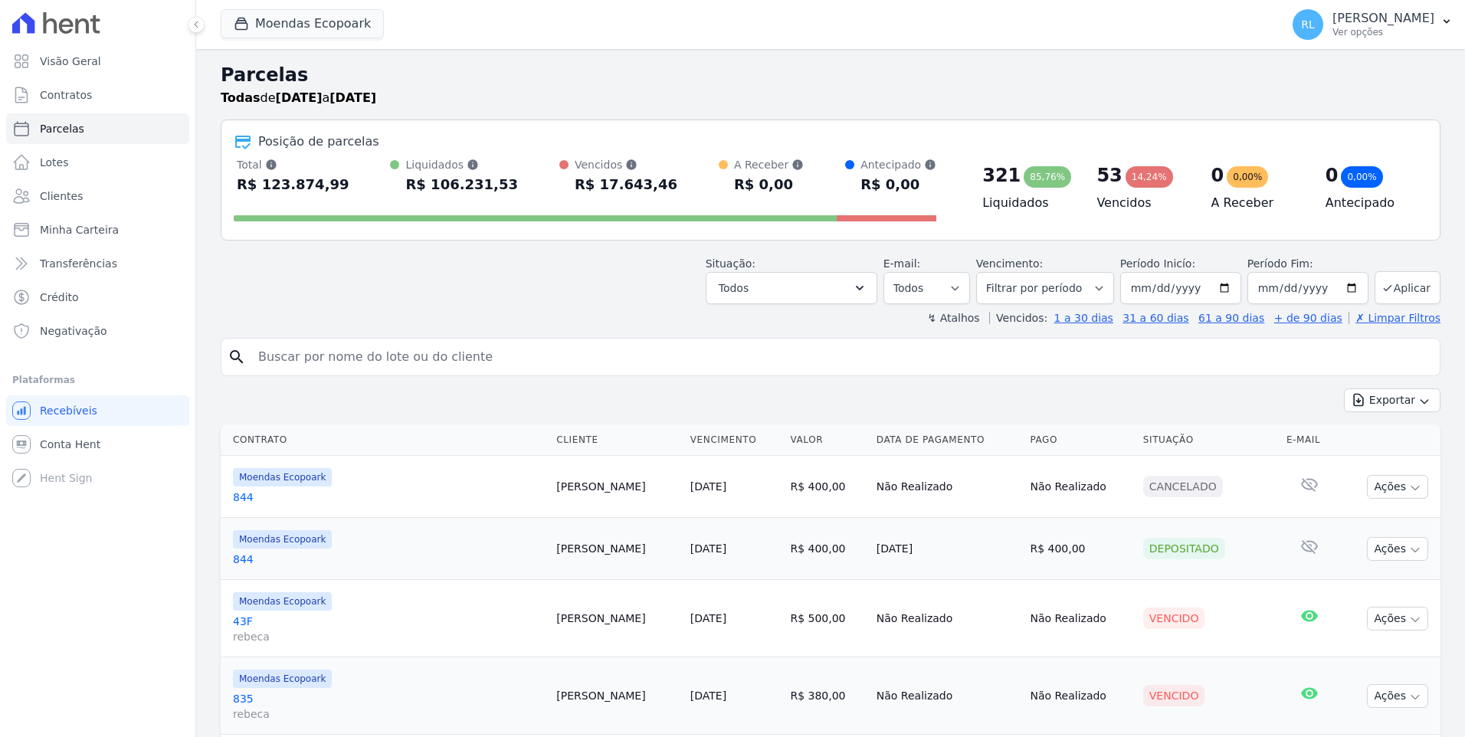
select select
click at [1089, 296] on select "[GEOGRAPHIC_DATA] por período ──────── Todos os meses Outubro/2022 Novembro/202…" at bounding box center [1045, 288] width 138 height 32
select select "09/2025"
click at [989, 272] on select "Filtrar por período ──────── Todos os meses Outubro/2022 Novembro/2022 Dezembro…" at bounding box center [1045, 288] width 138 height 32
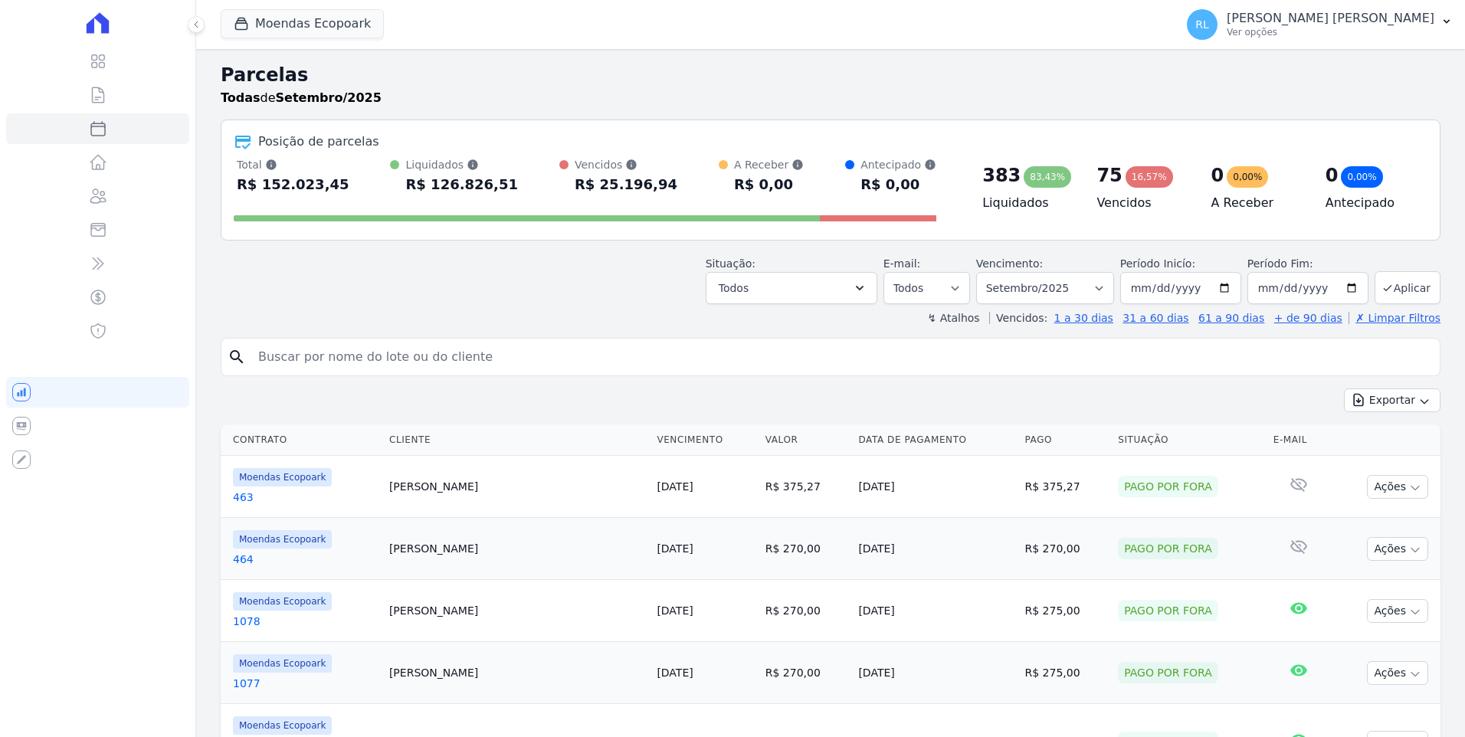
select select
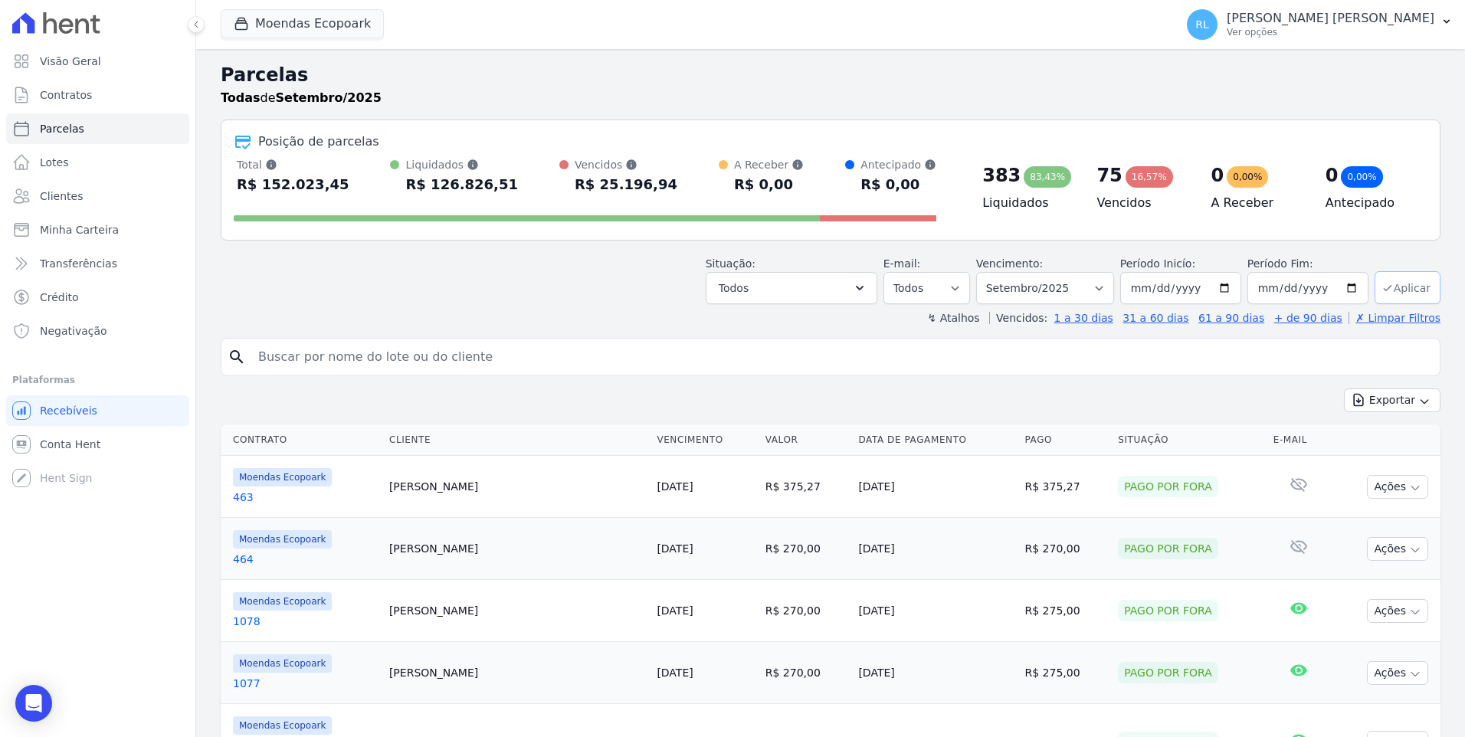
click at [1388, 282] on button "Aplicar" at bounding box center [1408, 287] width 66 height 33
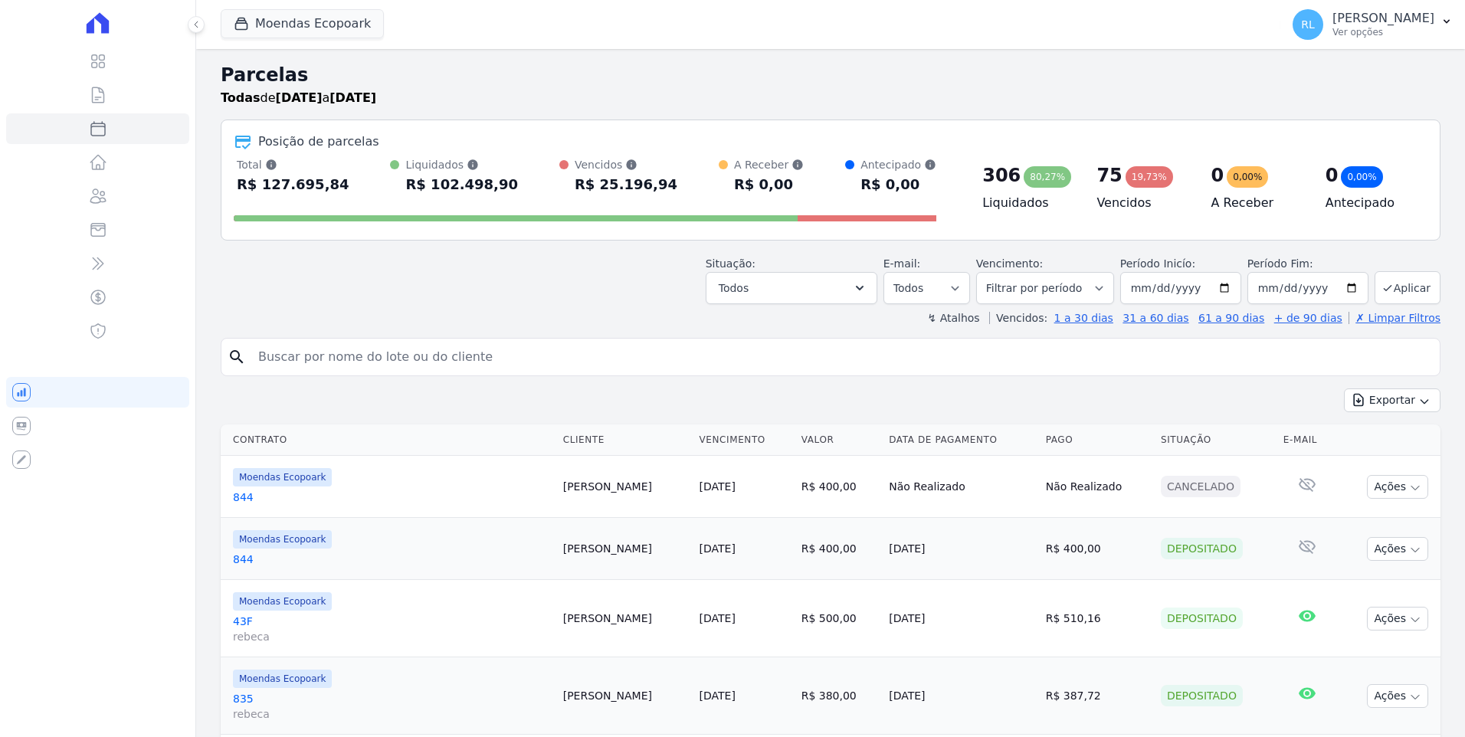
select select
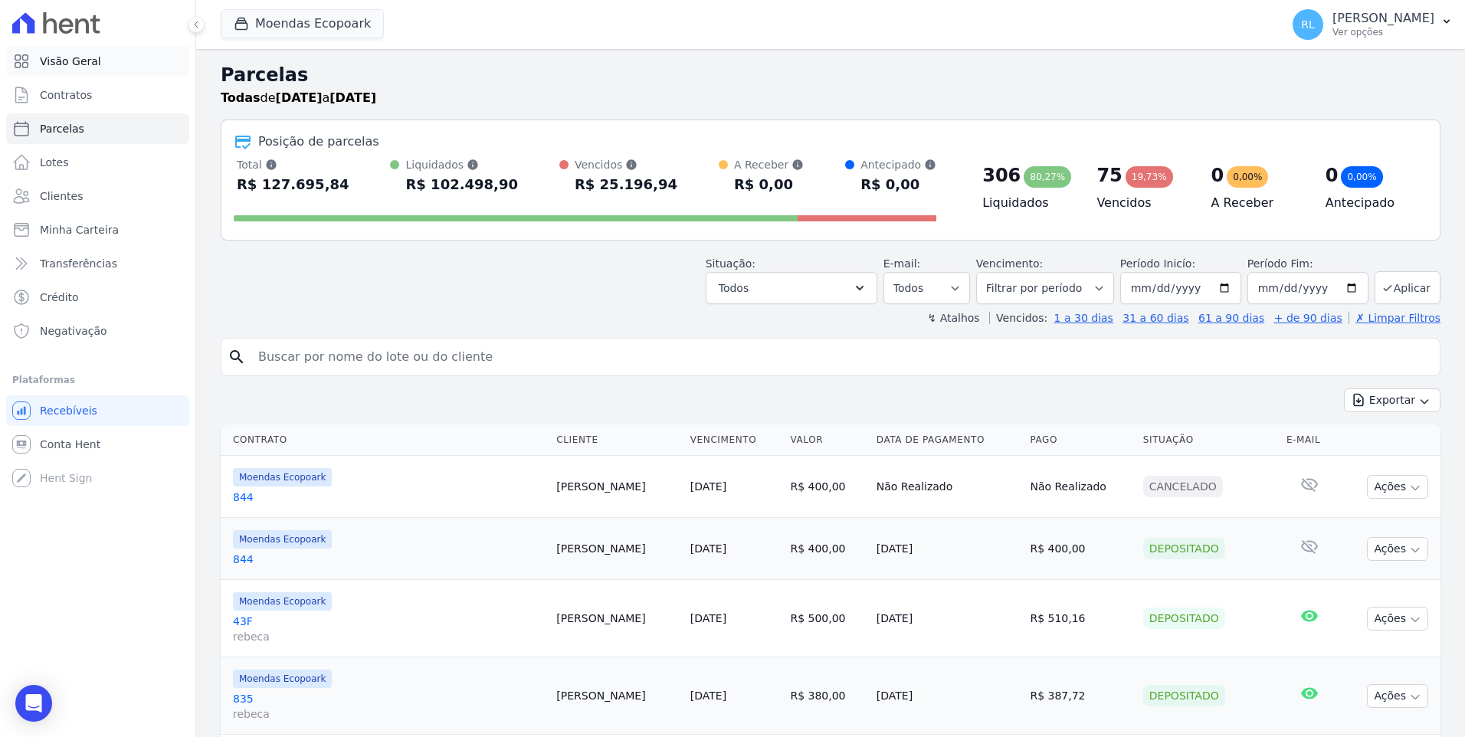
click at [95, 64] on link "Visão Geral" at bounding box center [97, 61] width 183 height 31
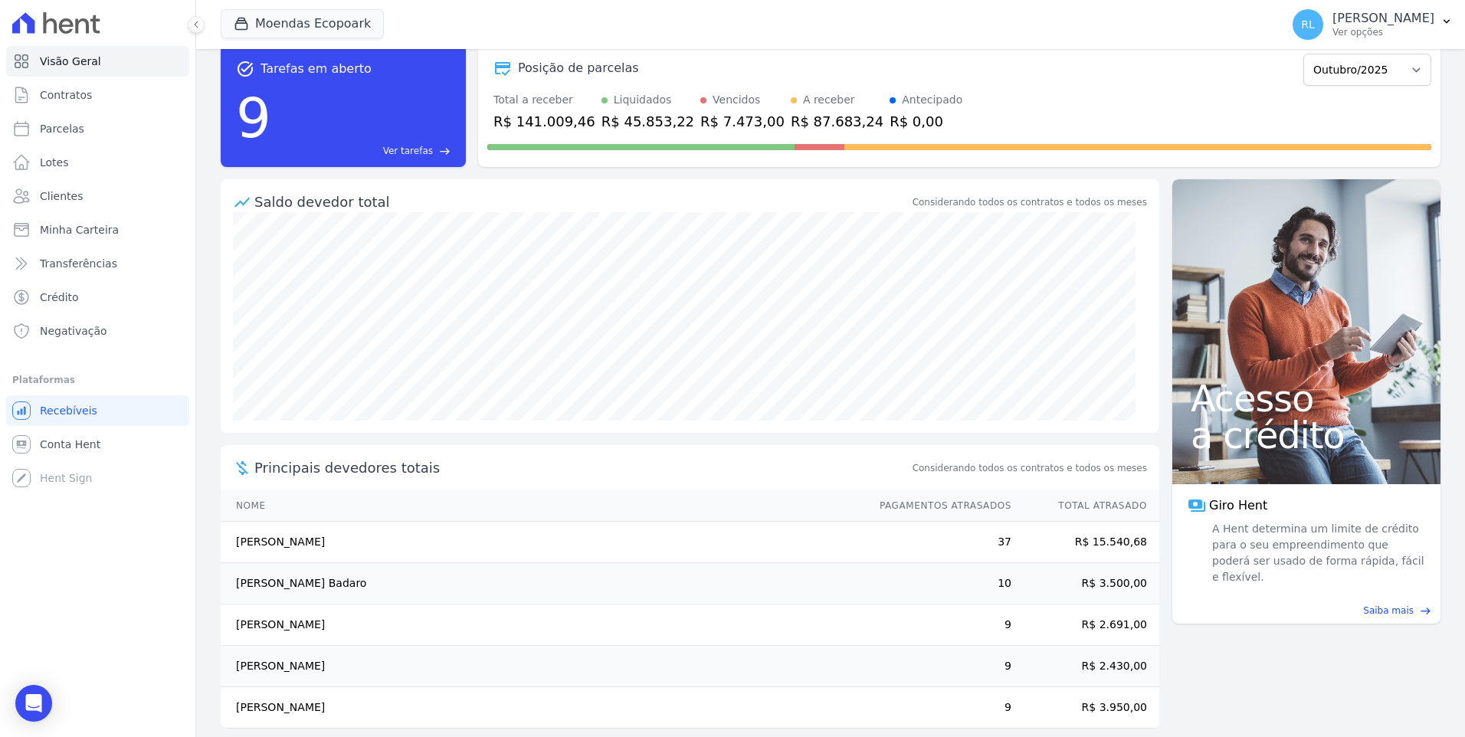
scroll to position [45, 0]
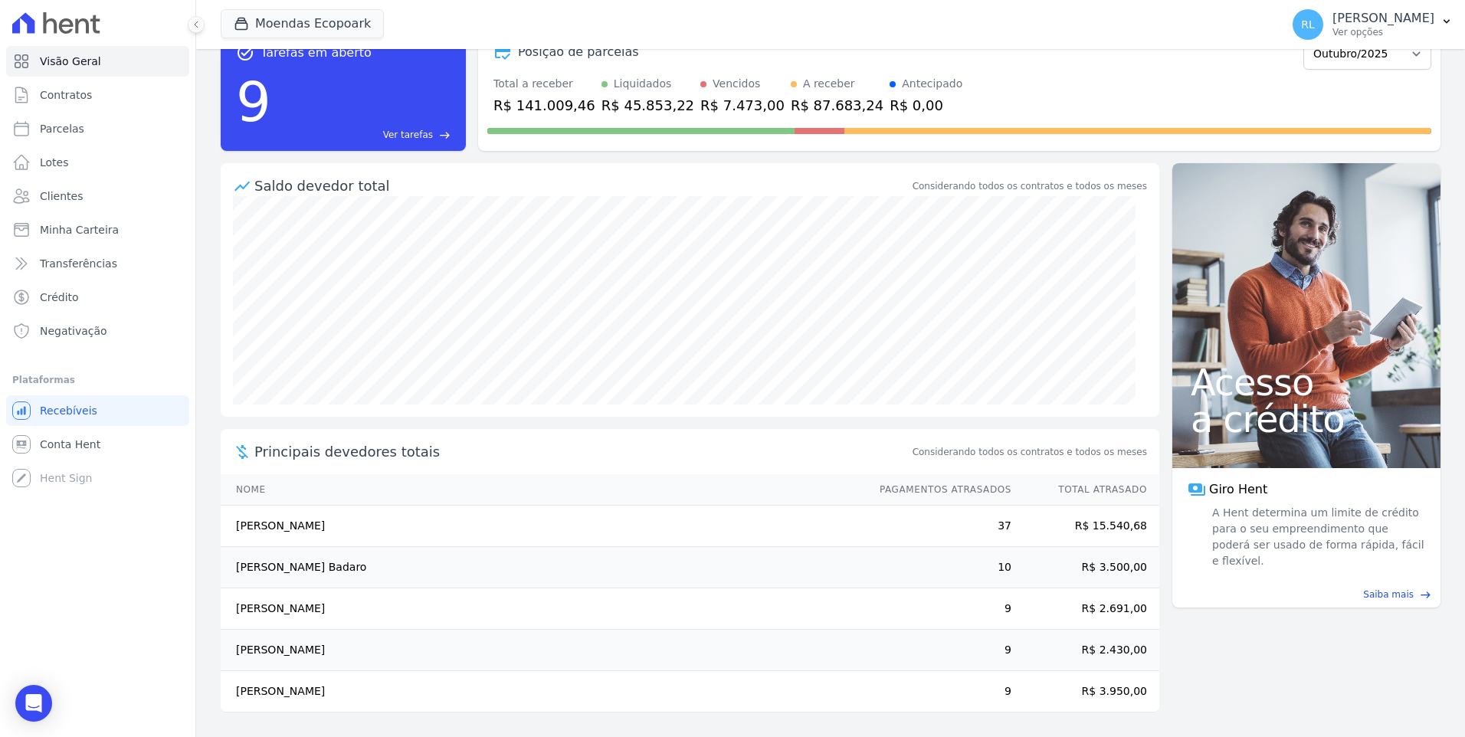
drag, startPoint x: 237, startPoint y: 526, endPoint x: 1140, endPoint y: 529, distance: 903.5
click at [1140, 529] on tr "Robenildo Nunes Almeida 37 R$ 15.540,68" at bounding box center [690, 526] width 939 height 41
copy tr "Robenildo Nunes Almeida 37 R$ 15.540,68"
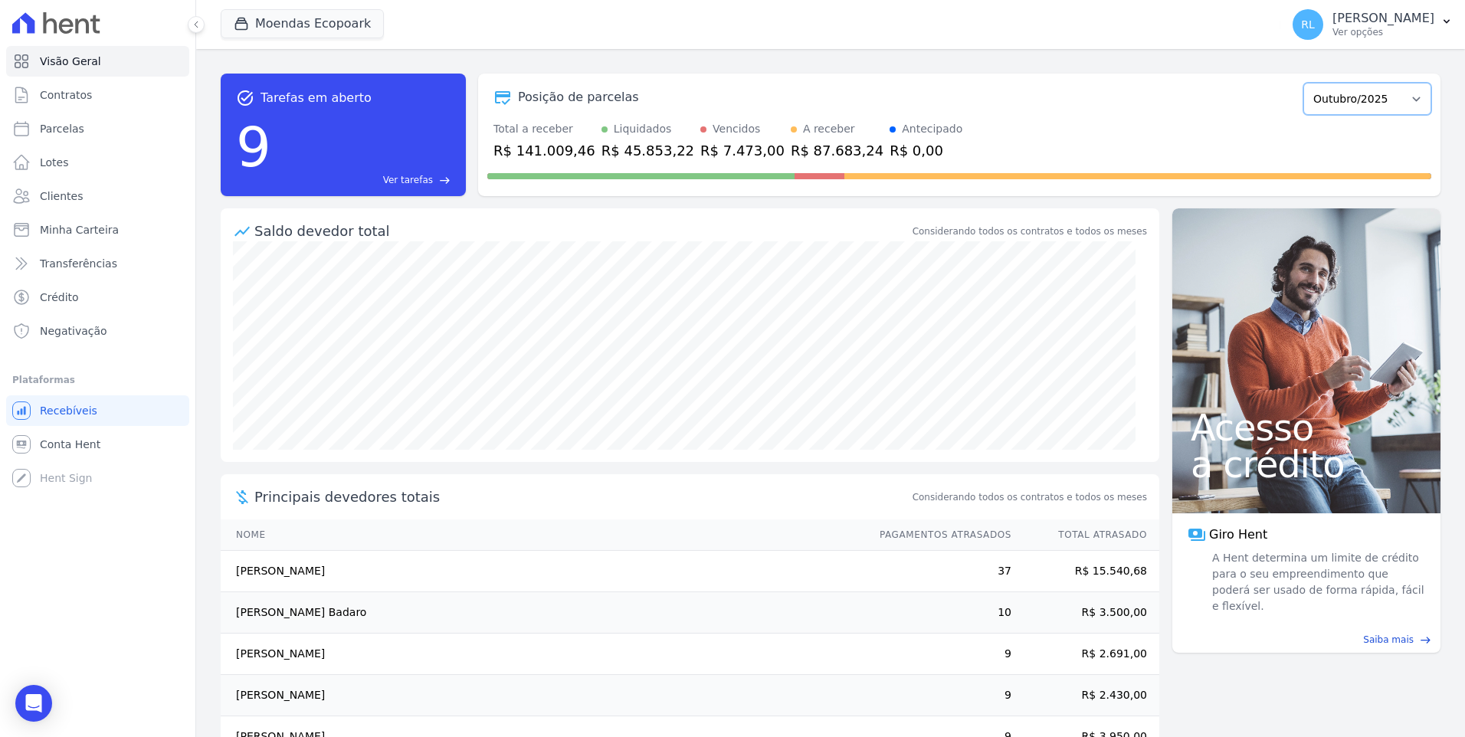
click at [1340, 99] on select "Outubro/2022 Novembro/2022 Dezembro/2022 Janeiro/2023 Fevereiro/2023 Março/2023…" at bounding box center [1368, 99] width 128 height 32
select select "01/2025"
click at [1304, 83] on select "Outubro/2022 Novembro/2022 Dezembro/2022 Janeiro/2023 Fevereiro/2023 Março/2023…" at bounding box center [1368, 99] width 128 height 32
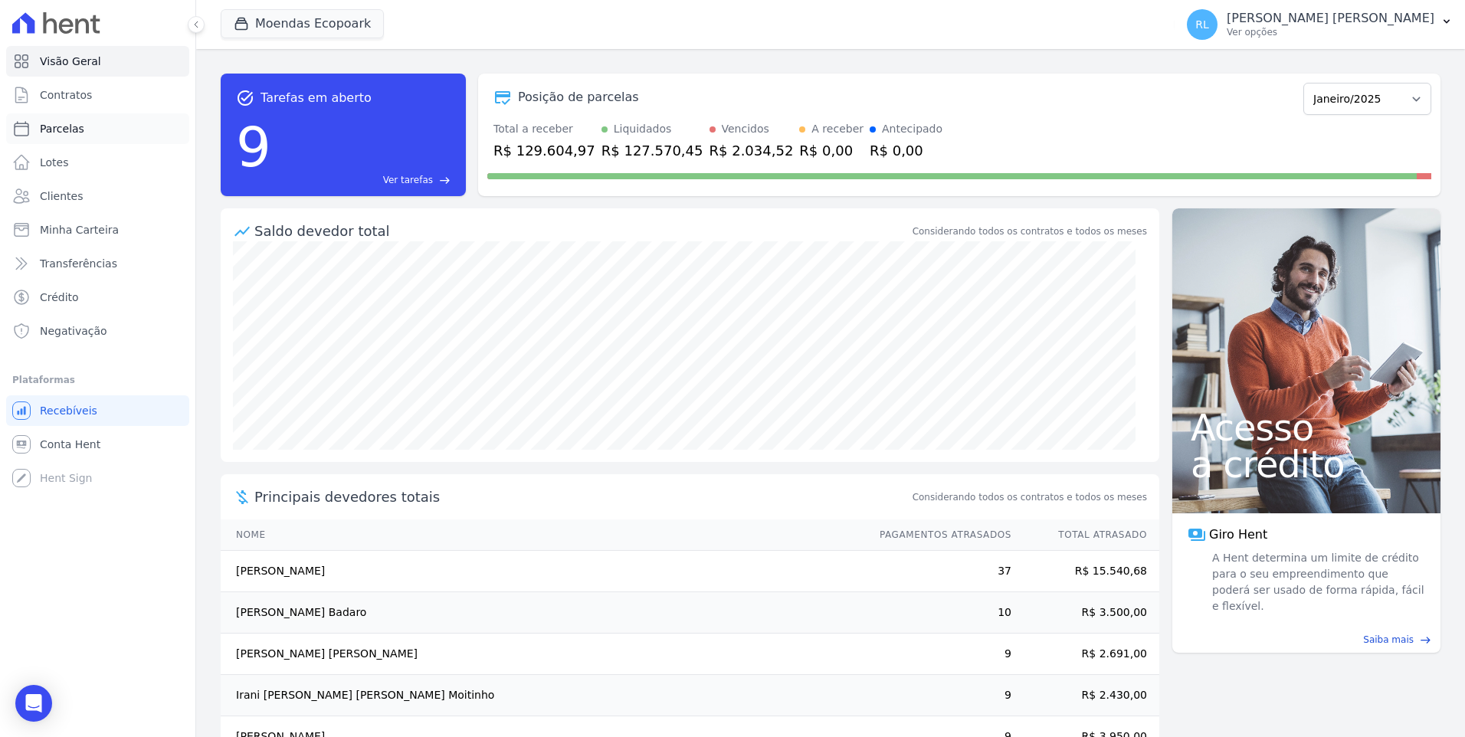
click at [96, 125] on link "Parcelas" at bounding box center [97, 128] width 183 height 31
select select
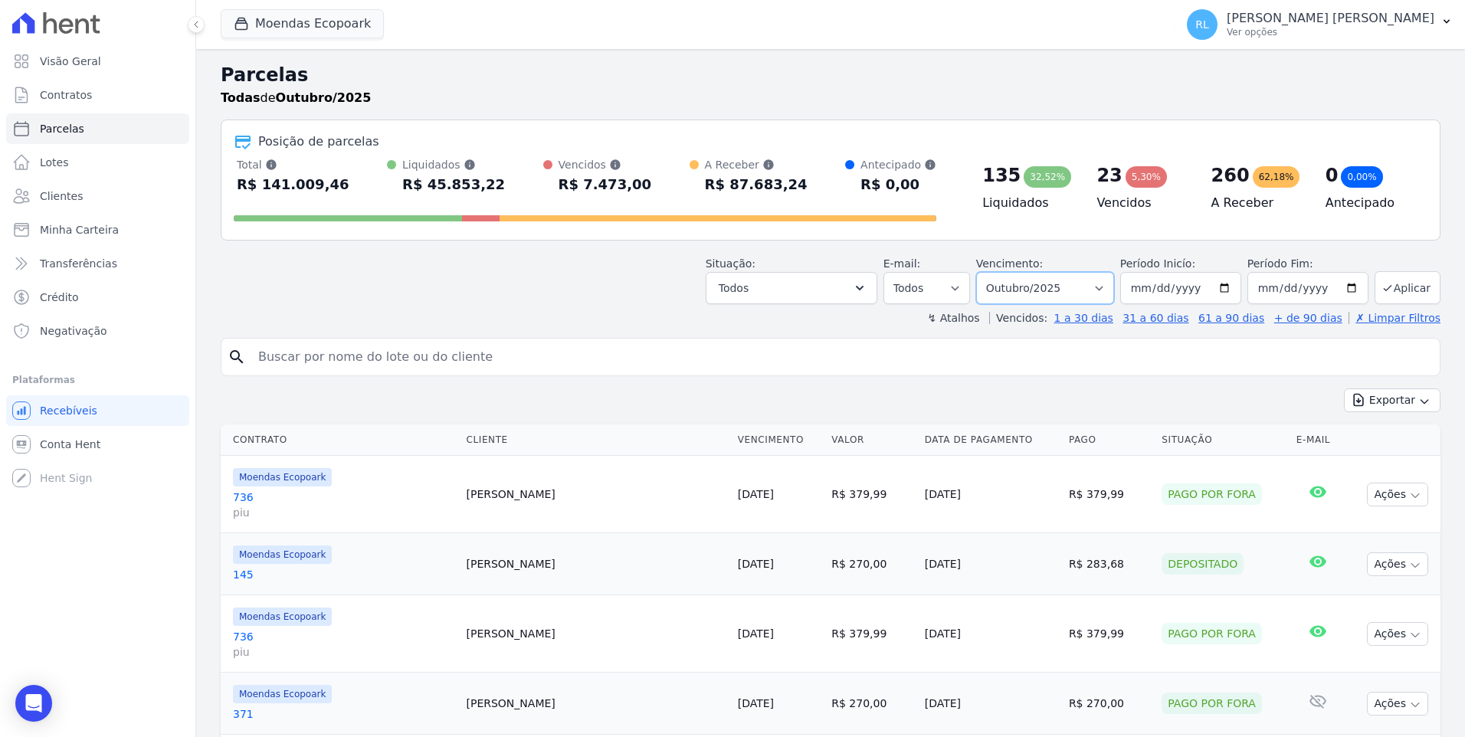
click at [1097, 288] on select "[GEOGRAPHIC_DATA] por período ──────── Todos os meses Outubro/2022 Novembro/202…" at bounding box center [1045, 288] width 138 height 32
select select "01/2025"
click at [989, 272] on select "[GEOGRAPHIC_DATA] por período ──────── Todos os meses Outubro/2022 Novembro/202…" at bounding box center [1045, 288] width 138 height 32
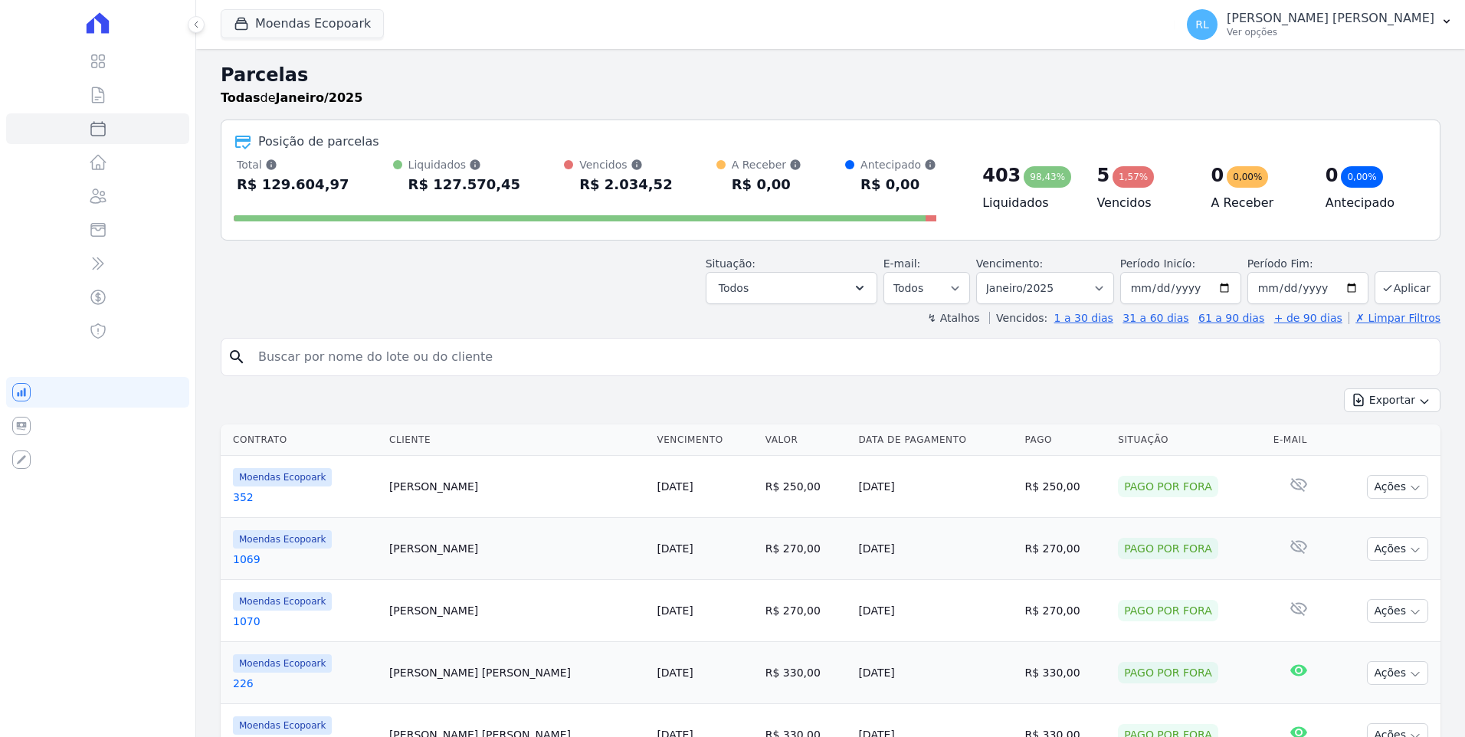
select select
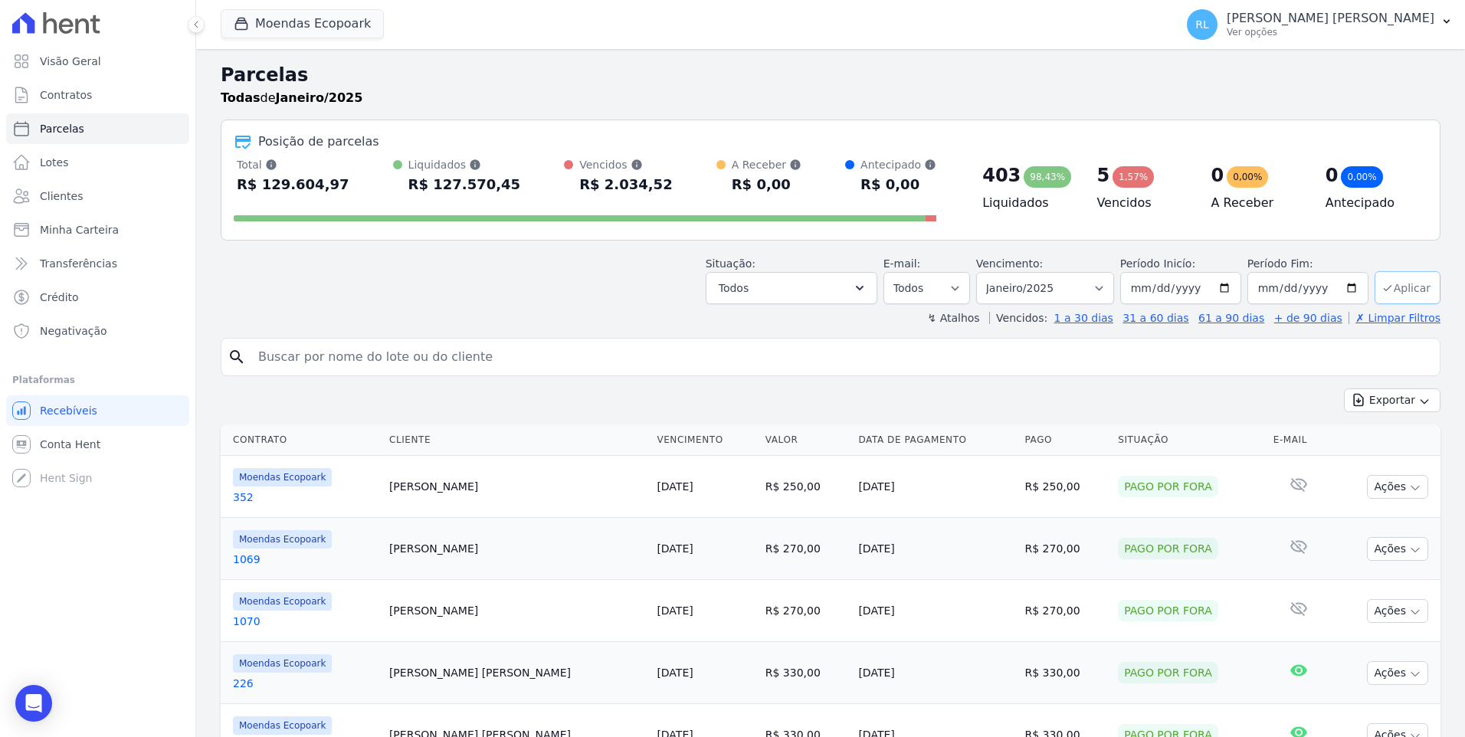
click at [1402, 292] on button "Aplicar" at bounding box center [1408, 287] width 66 height 33
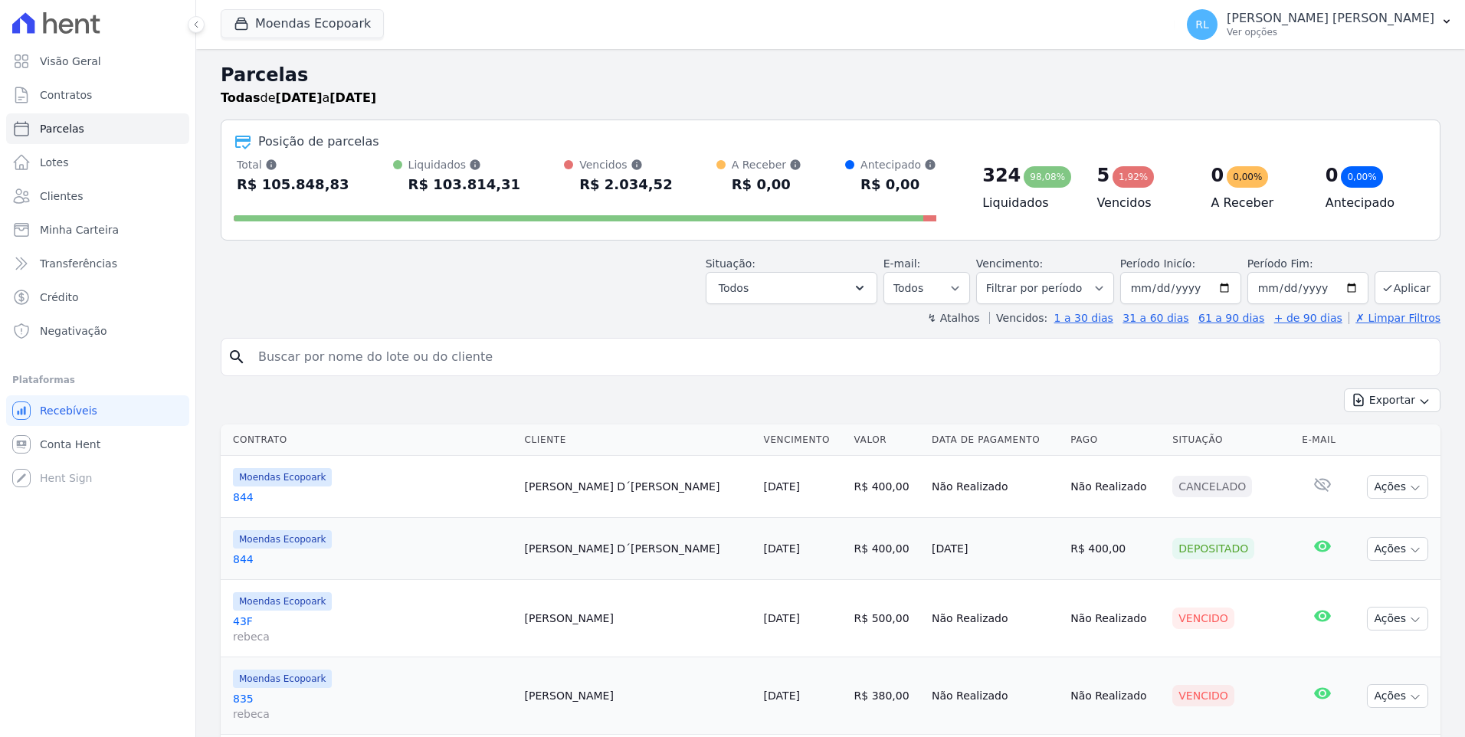
select select
